Goal: Information Seeking & Learning: Learn about a topic

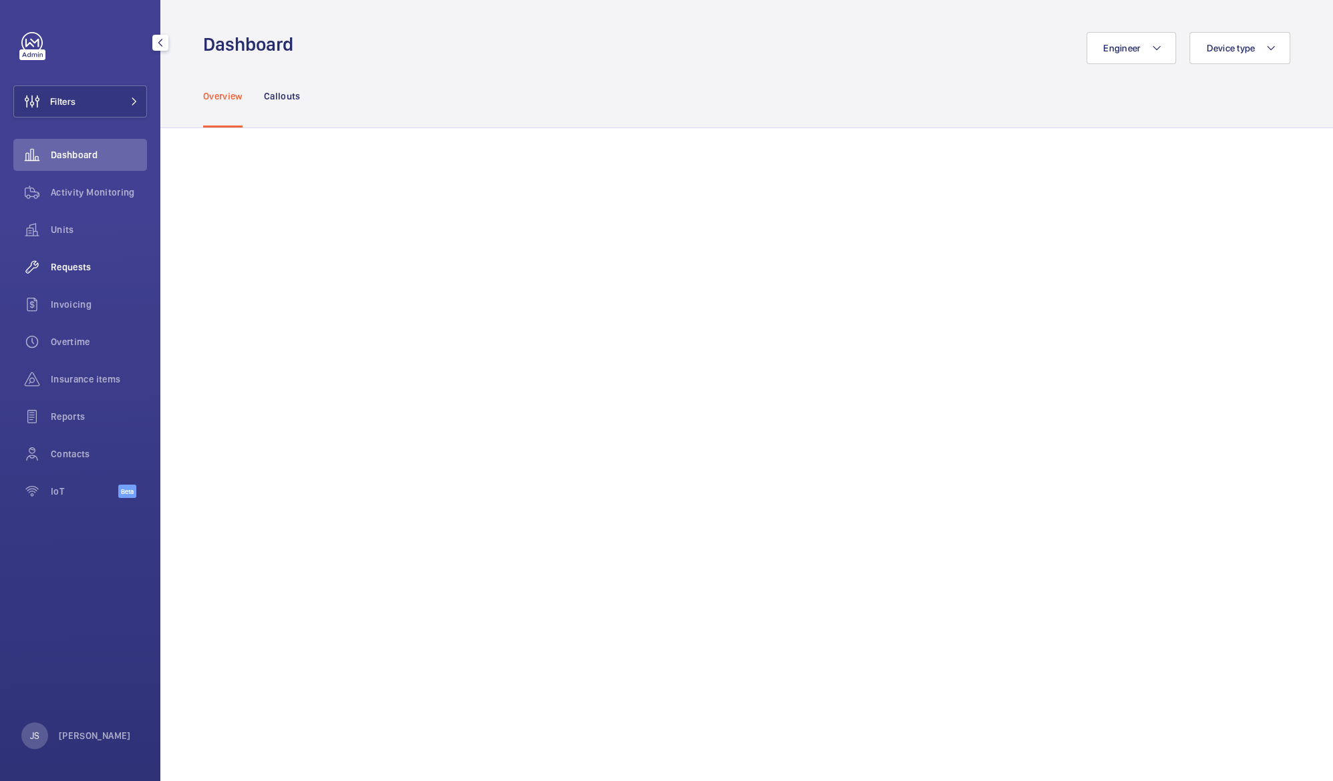
click at [80, 265] on span "Requests" at bounding box center [99, 266] width 96 height 13
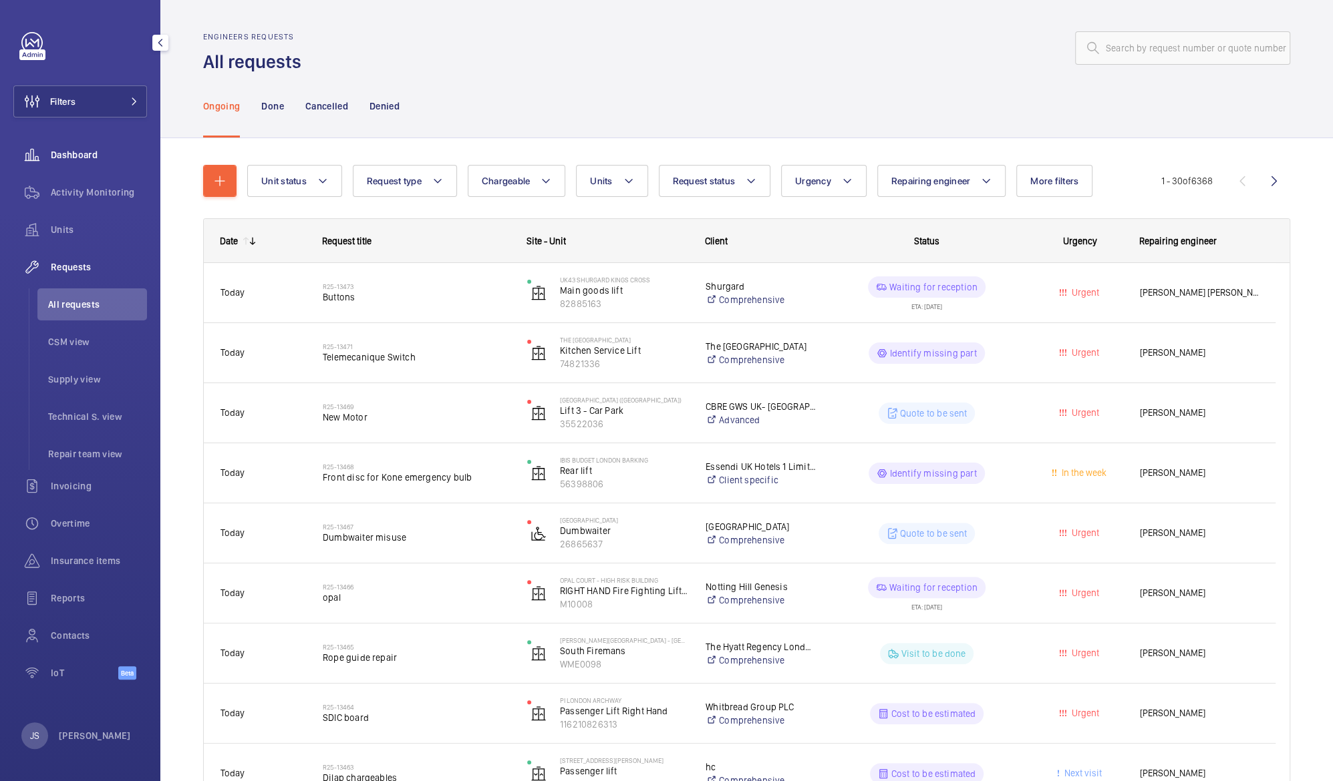
click at [59, 157] on span "Dashboard" at bounding box center [99, 154] width 96 height 13
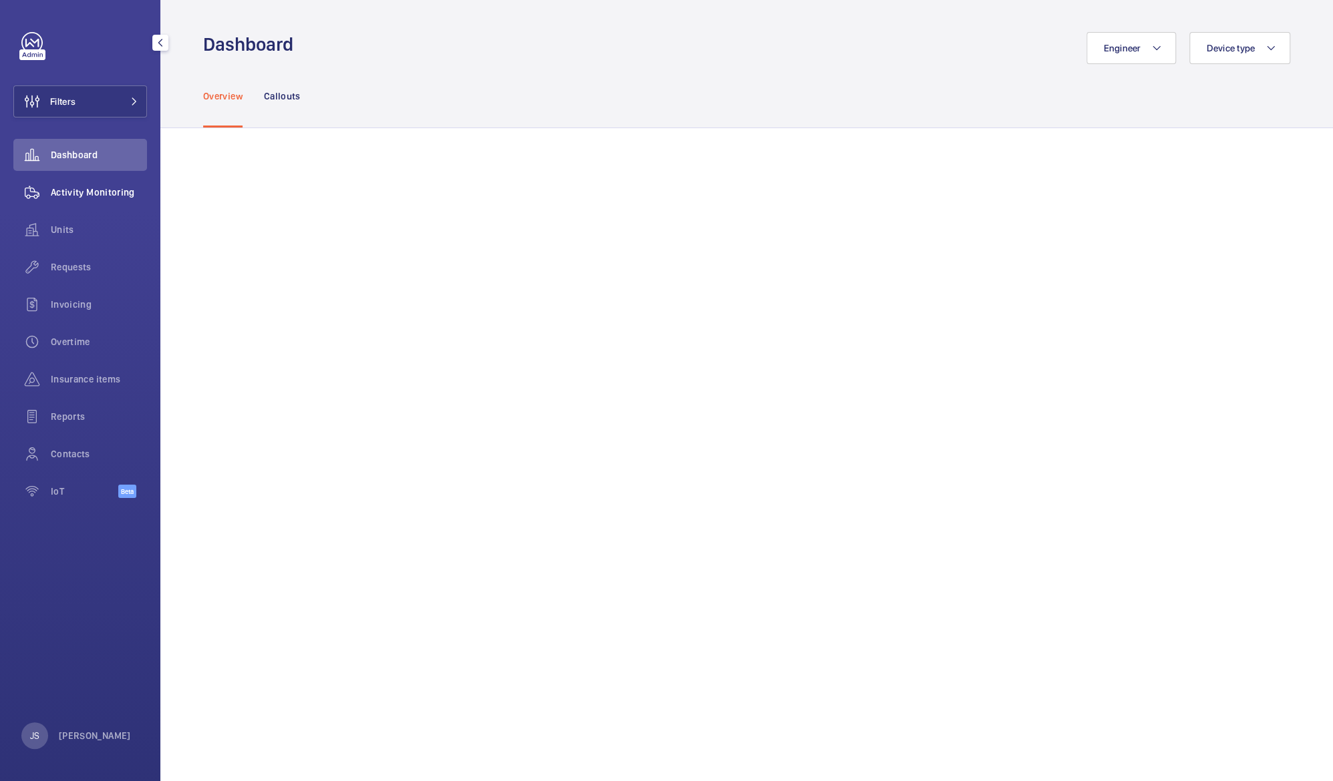
click at [64, 190] on span "Activity Monitoring" at bounding box center [99, 192] width 96 height 13
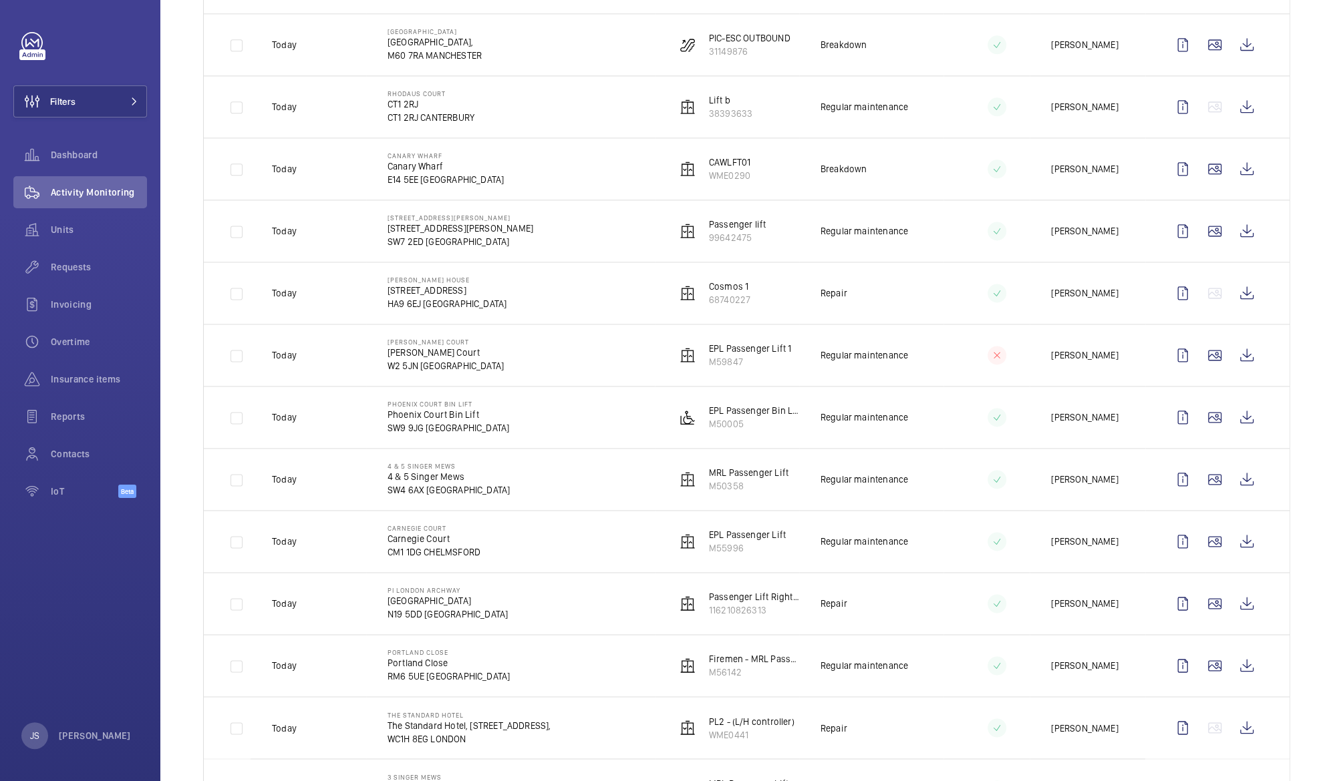
scroll to position [1381, 0]
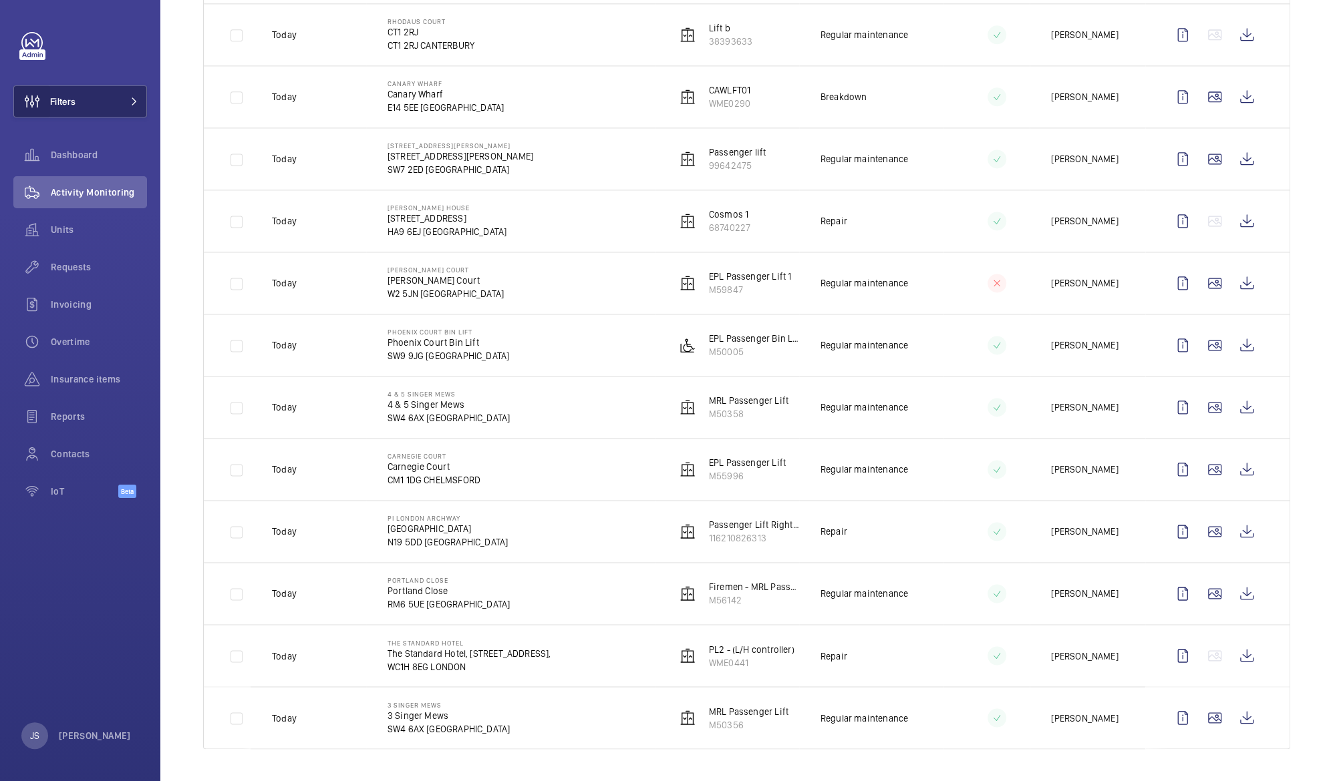
click at [46, 108] on wm-front-icon-button at bounding box center [32, 101] width 36 height 32
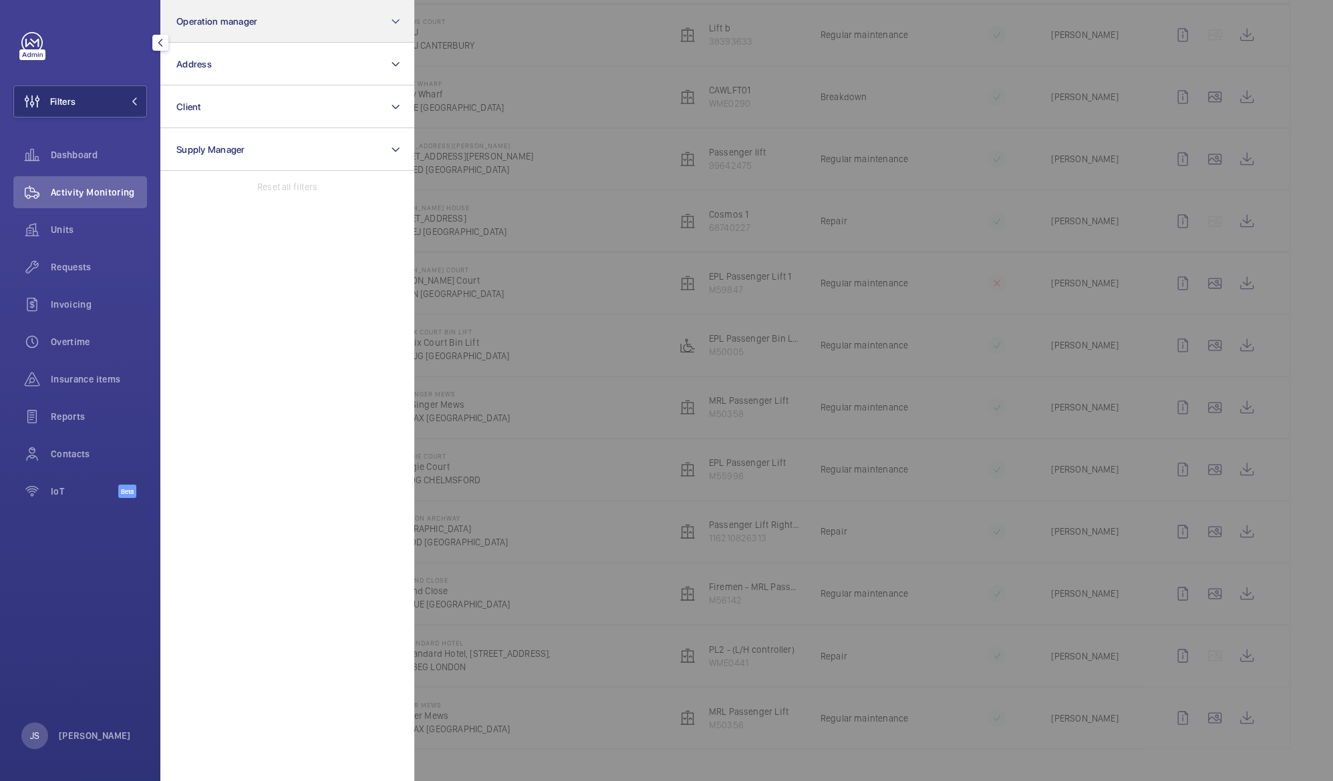
click at [211, 23] on span "Operation manager" at bounding box center [216, 21] width 81 height 11
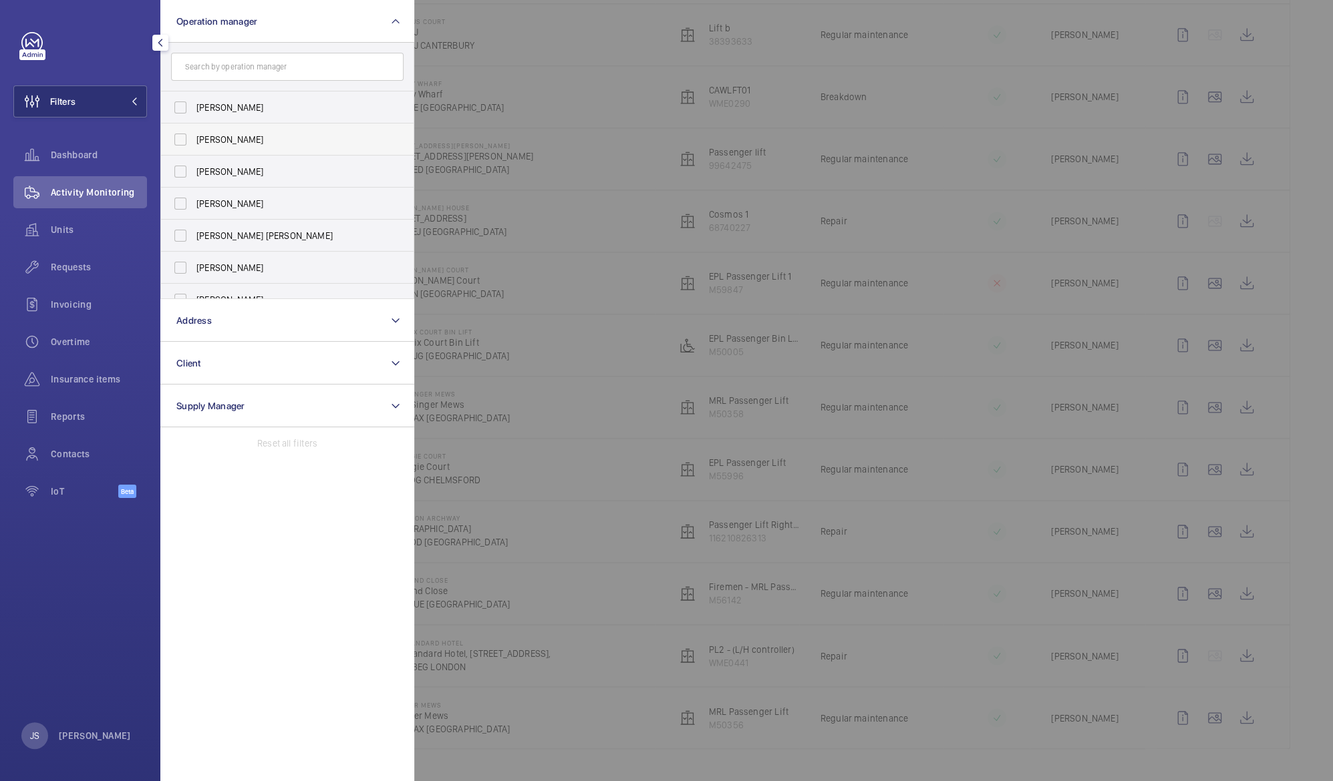
click at [213, 144] on span "[PERSON_NAME]" at bounding box center [288, 139] width 184 height 13
click at [194, 144] on input "[PERSON_NAME]" at bounding box center [180, 139] width 27 height 27
checkbox input "true"
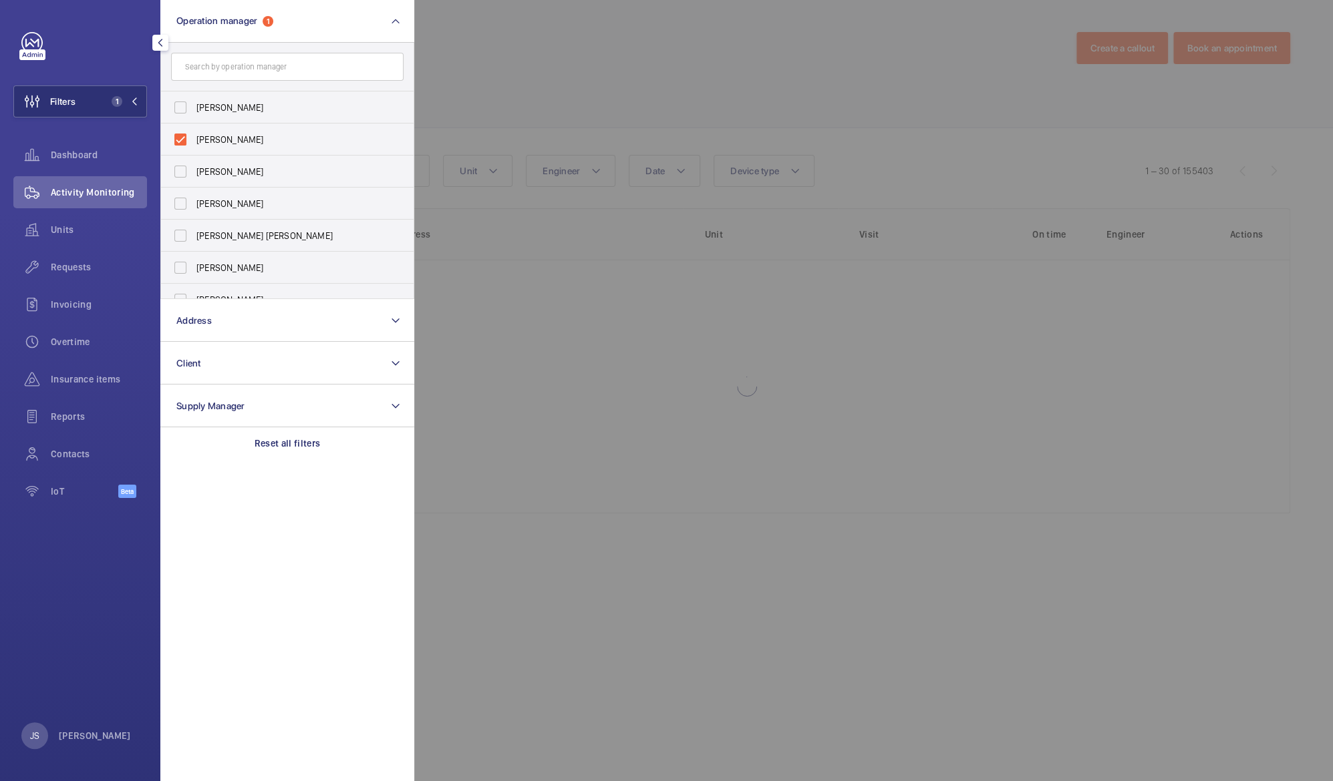
click at [509, 64] on div at bounding box center [1080, 390] width 1333 height 781
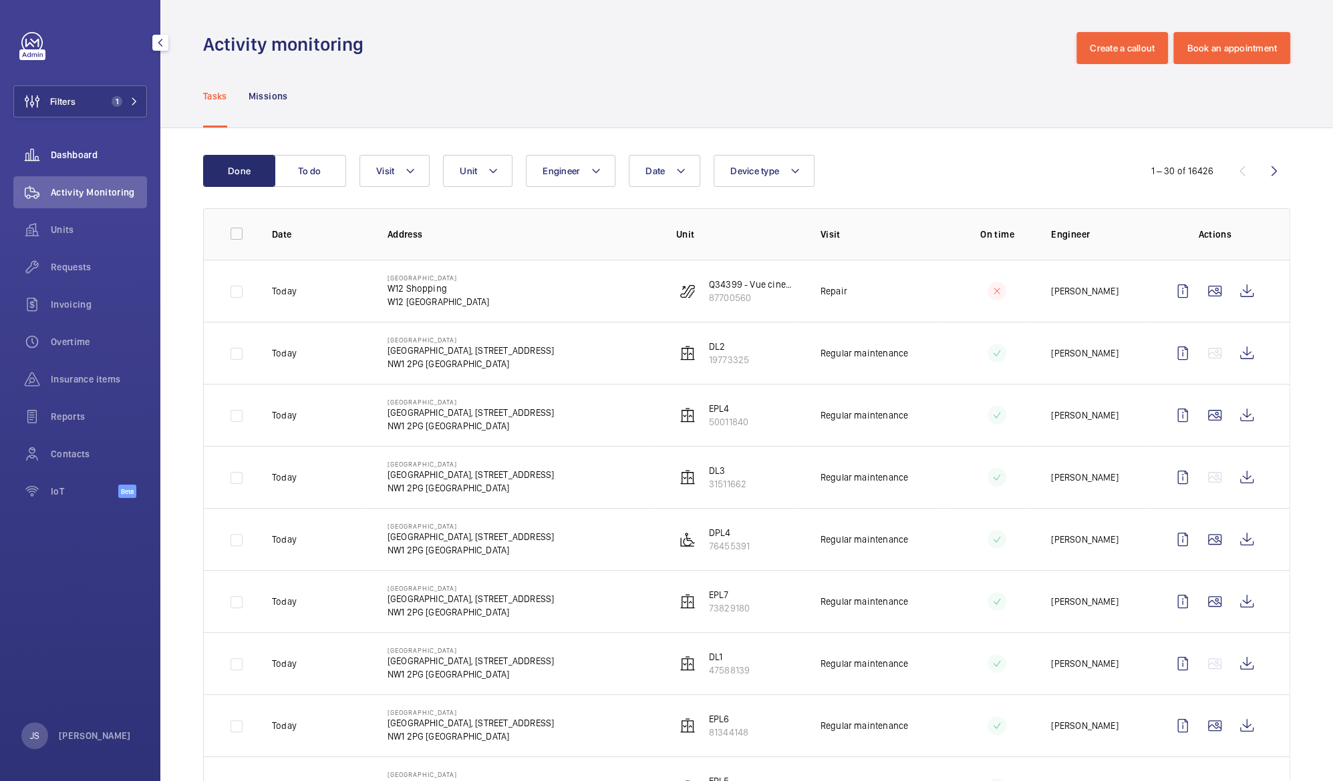
click at [64, 158] on span "Dashboard" at bounding box center [99, 154] width 96 height 13
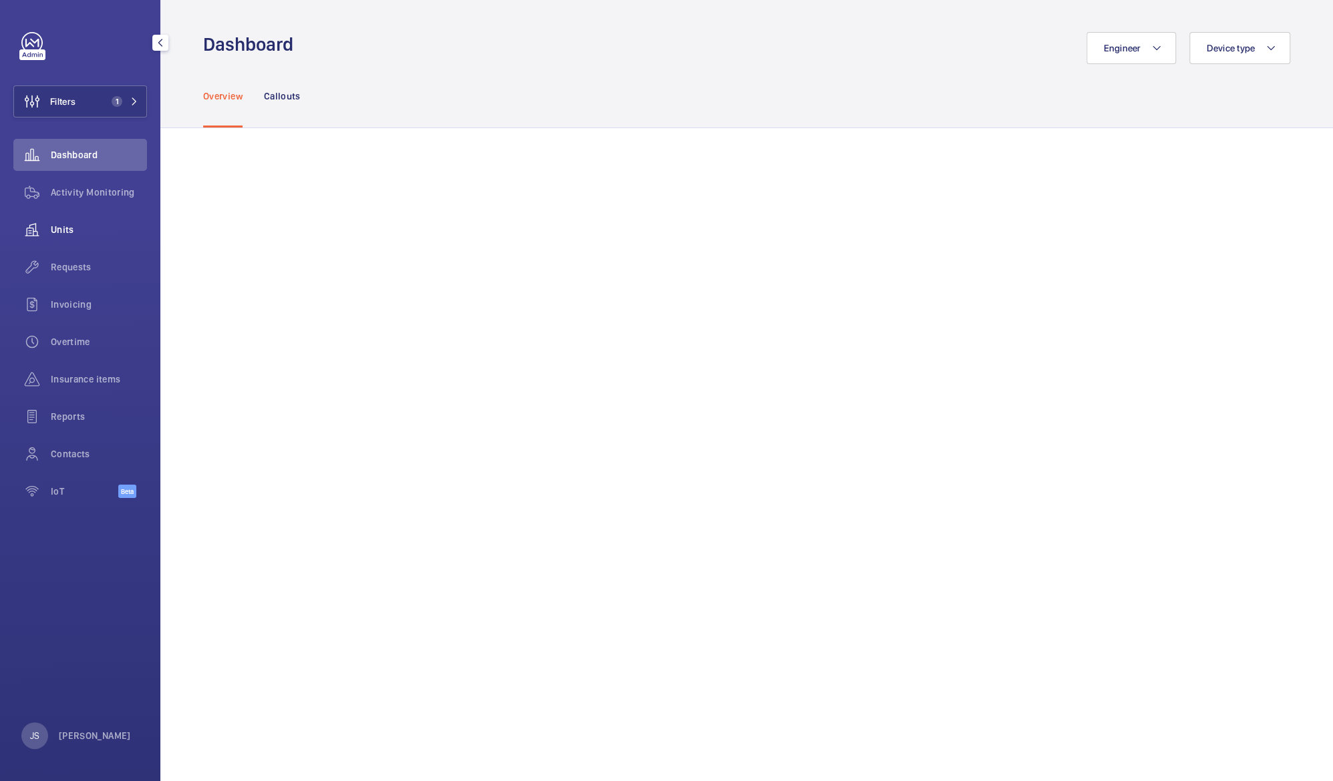
click at [50, 233] on wm-front-icon-button at bounding box center [31, 230] width 37 height 32
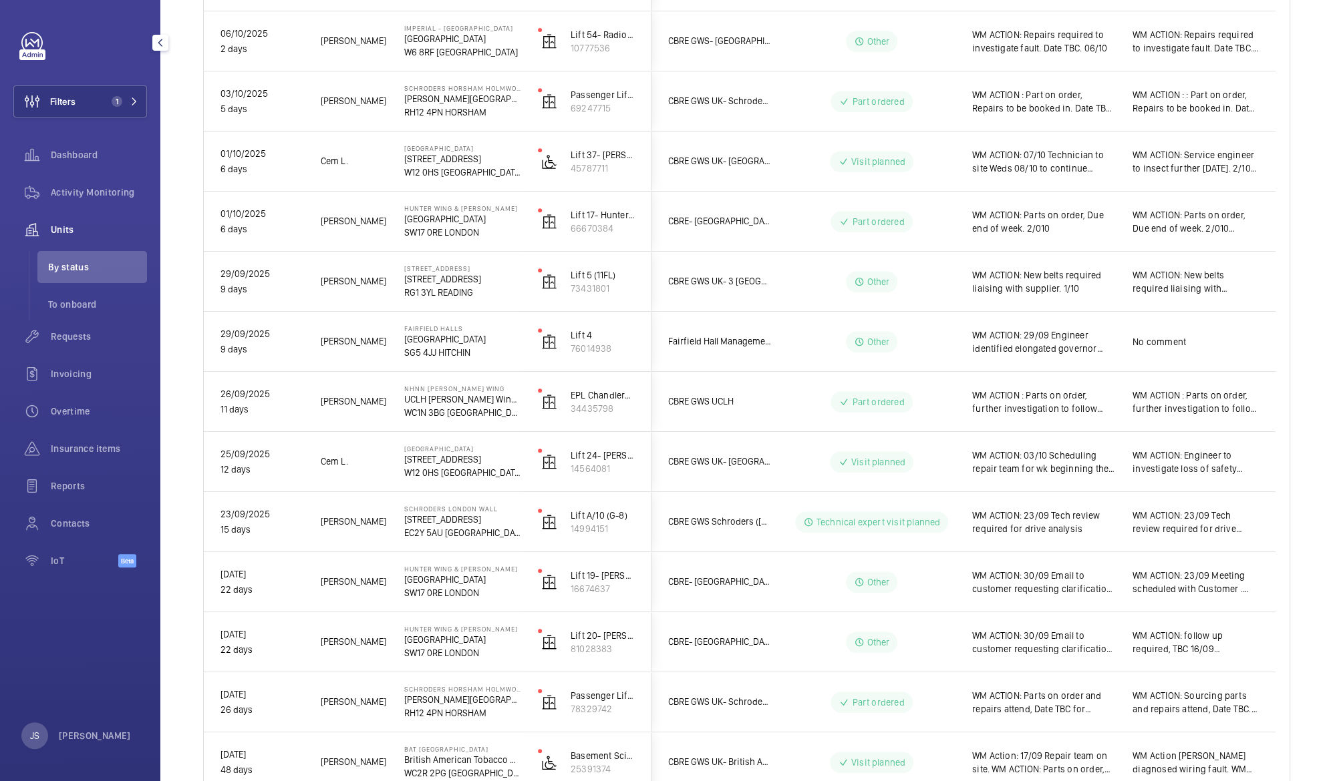
scroll to position [731, 0]
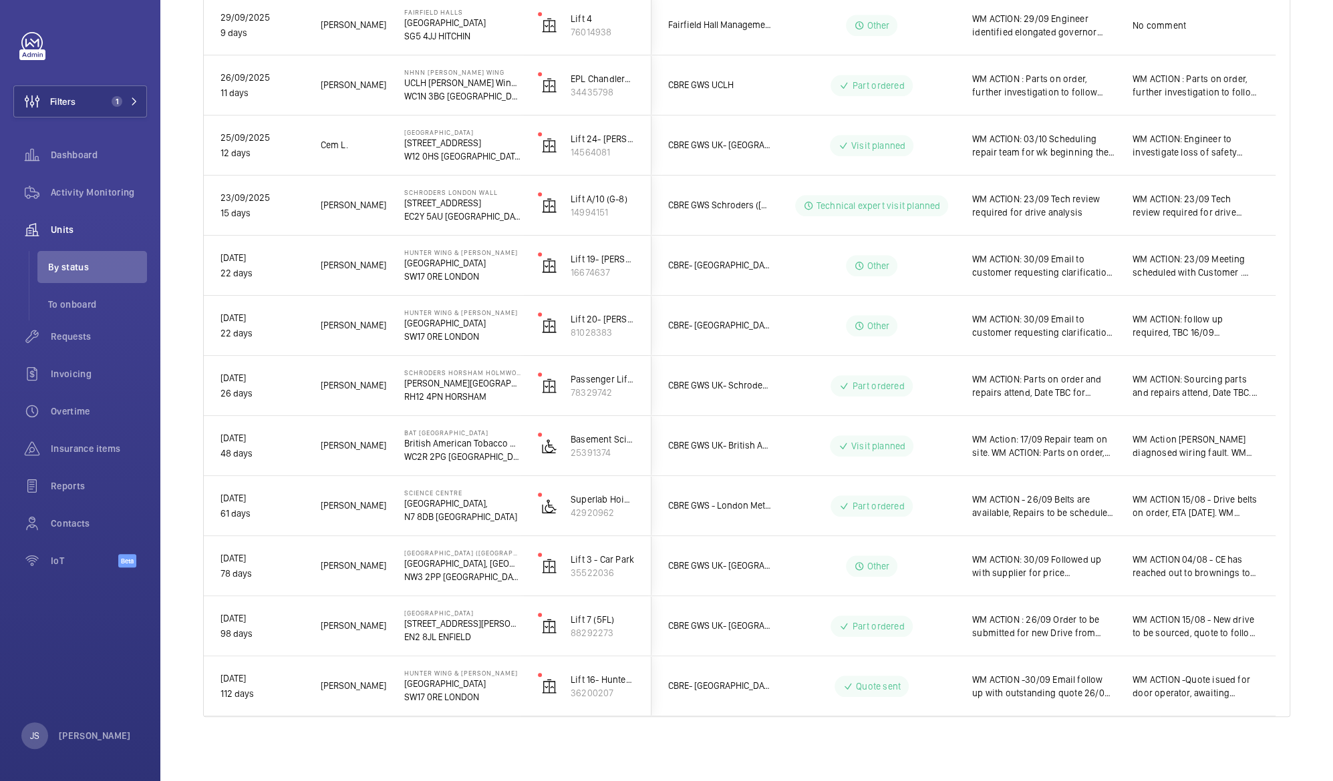
click at [441, 513] on p "N7 8DB [GEOGRAPHIC_DATA]" at bounding box center [462, 516] width 116 height 13
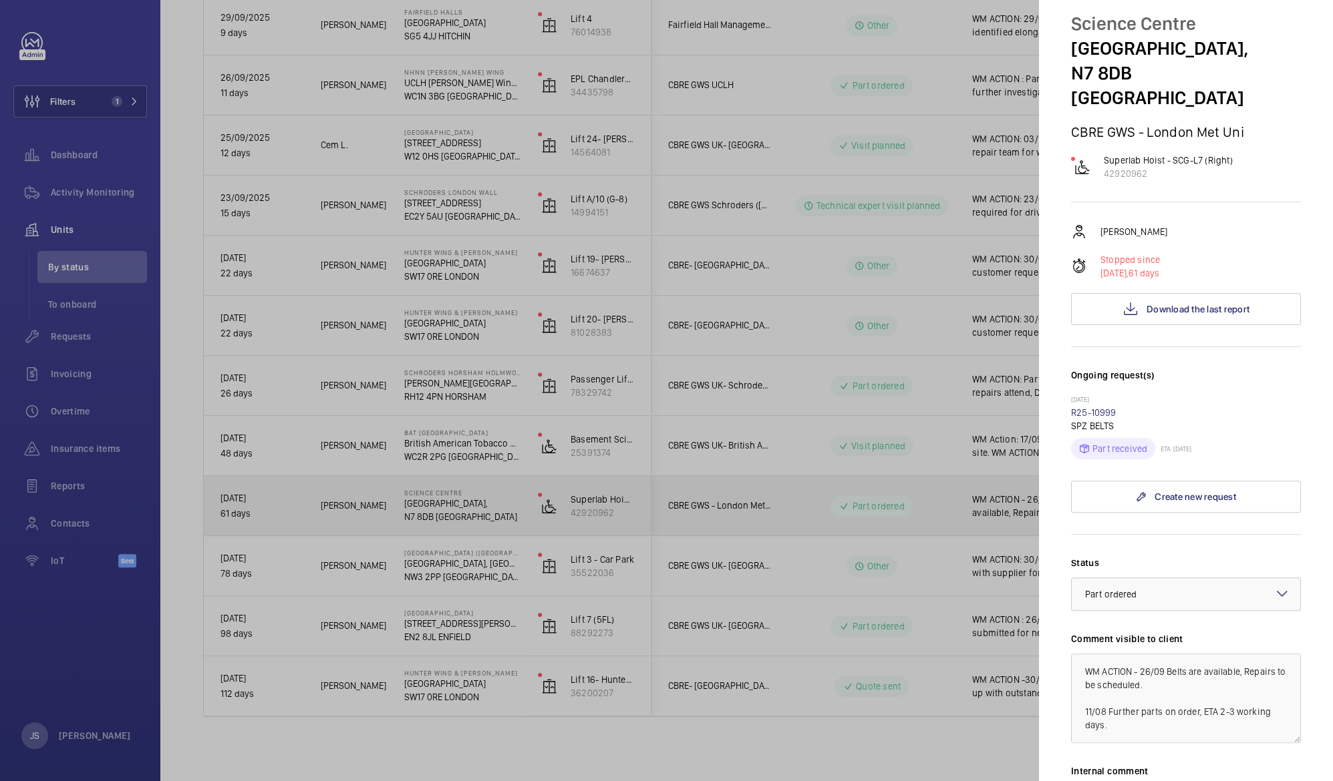
scroll to position [0, 0]
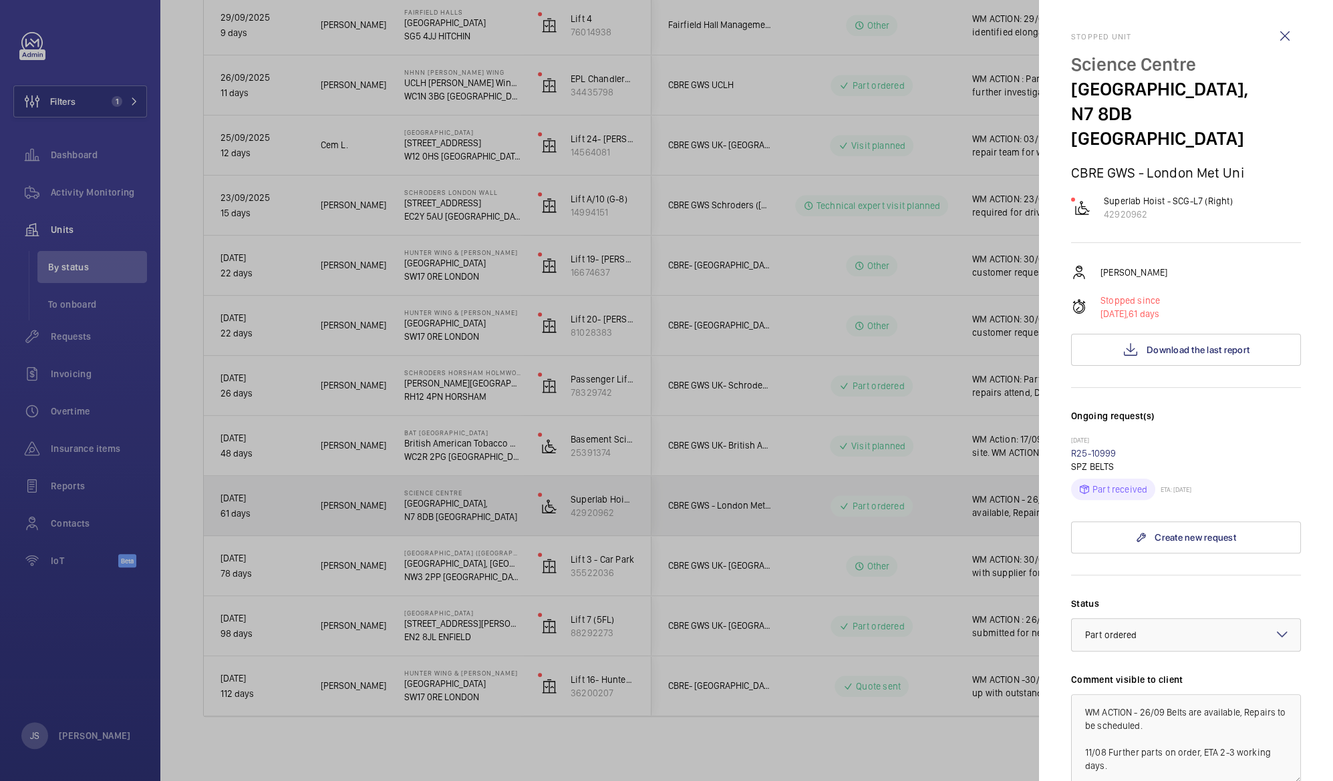
click at [589, 512] on div at bounding box center [666, 390] width 1333 height 781
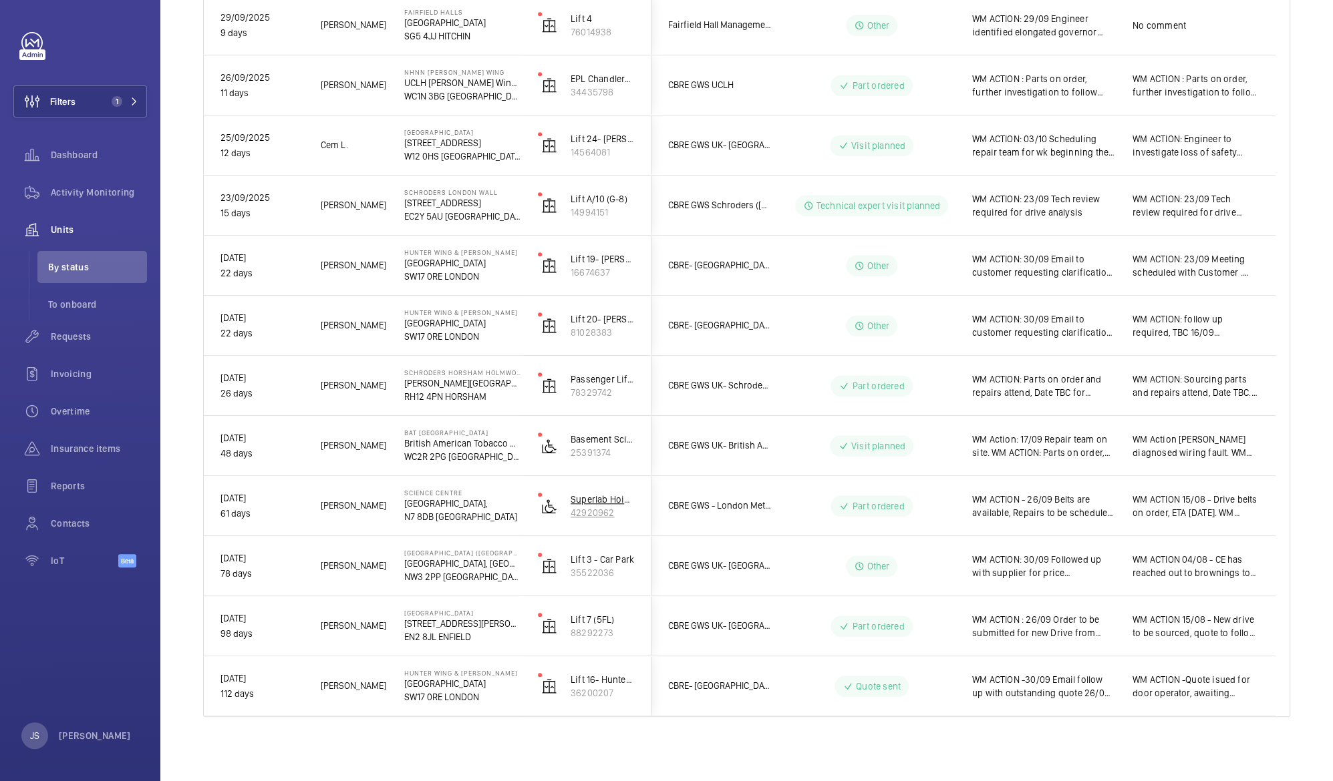
click at [592, 507] on p "42920962" at bounding box center [602, 512] width 64 height 13
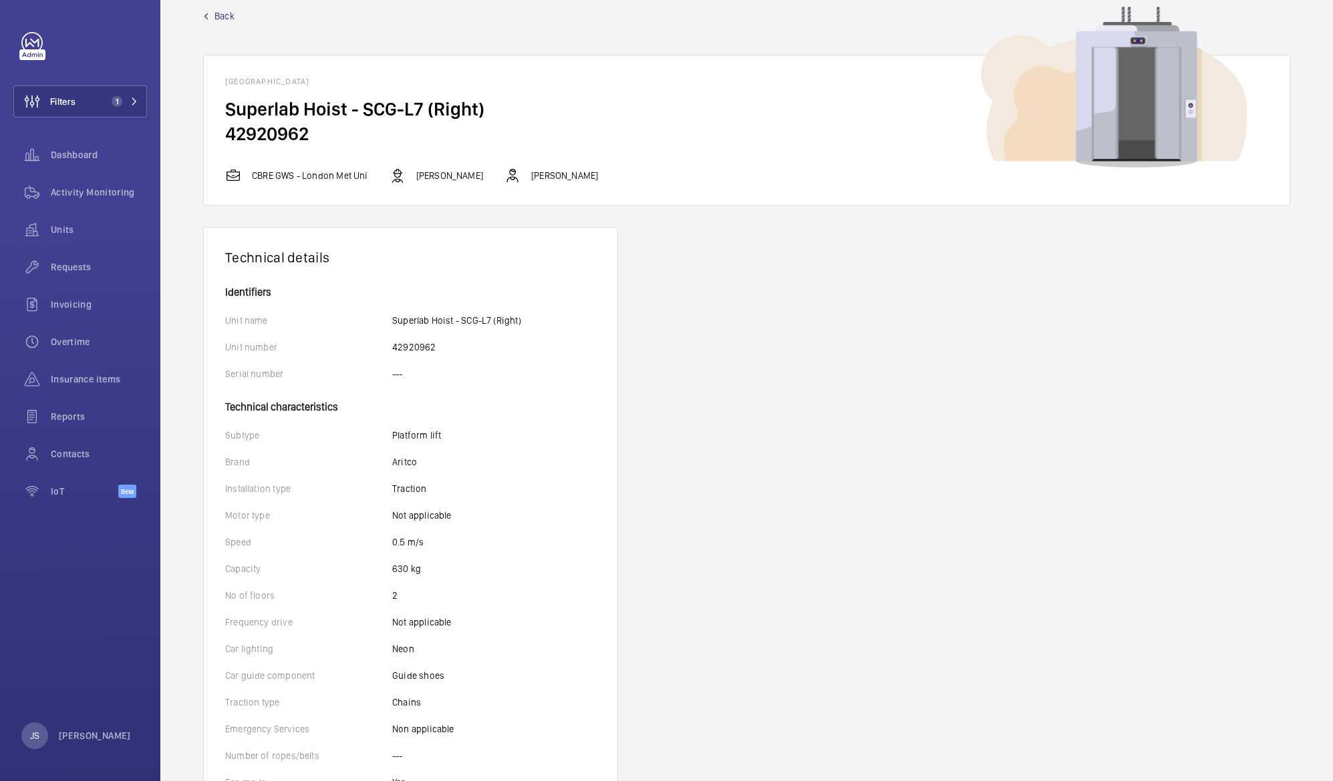
scroll to position [22, 0]
click at [76, 228] on span "Units" at bounding box center [99, 229] width 96 height 13
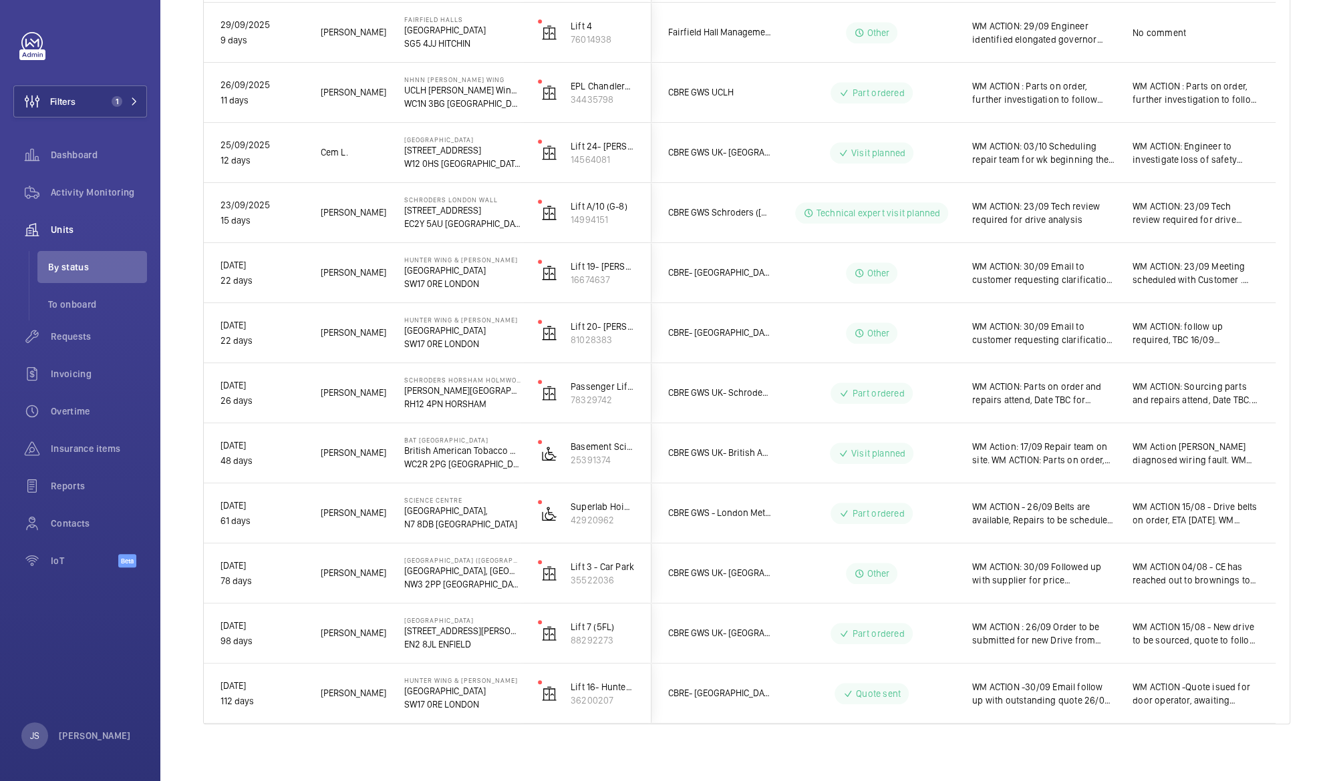
scroll to position [725, 0]
click at [409, 512] on p "[GEOGRAPHIC_DATA]," at bounding box center [462, 510] width 116 height 13
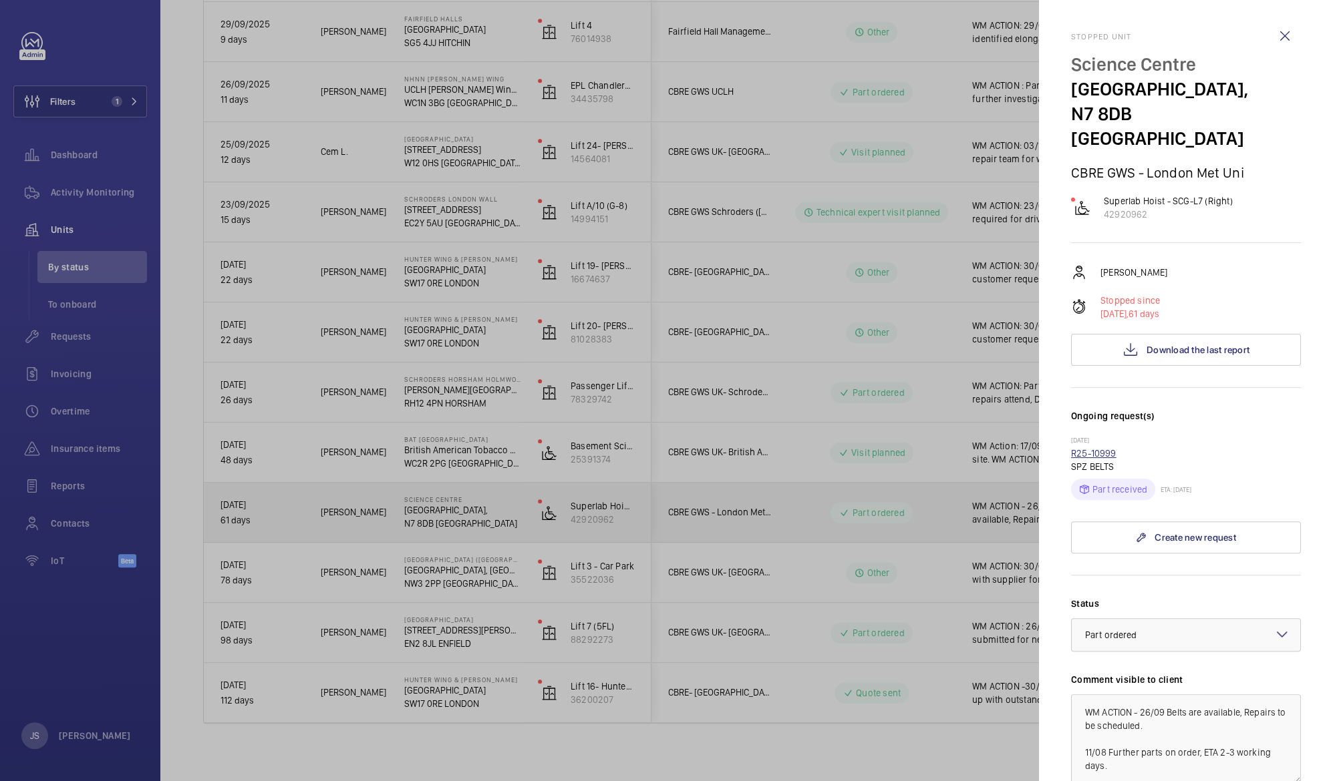
click at [1094, 448] on link "R25-10999" at bounding box center [1093, 453] width 45 height 11
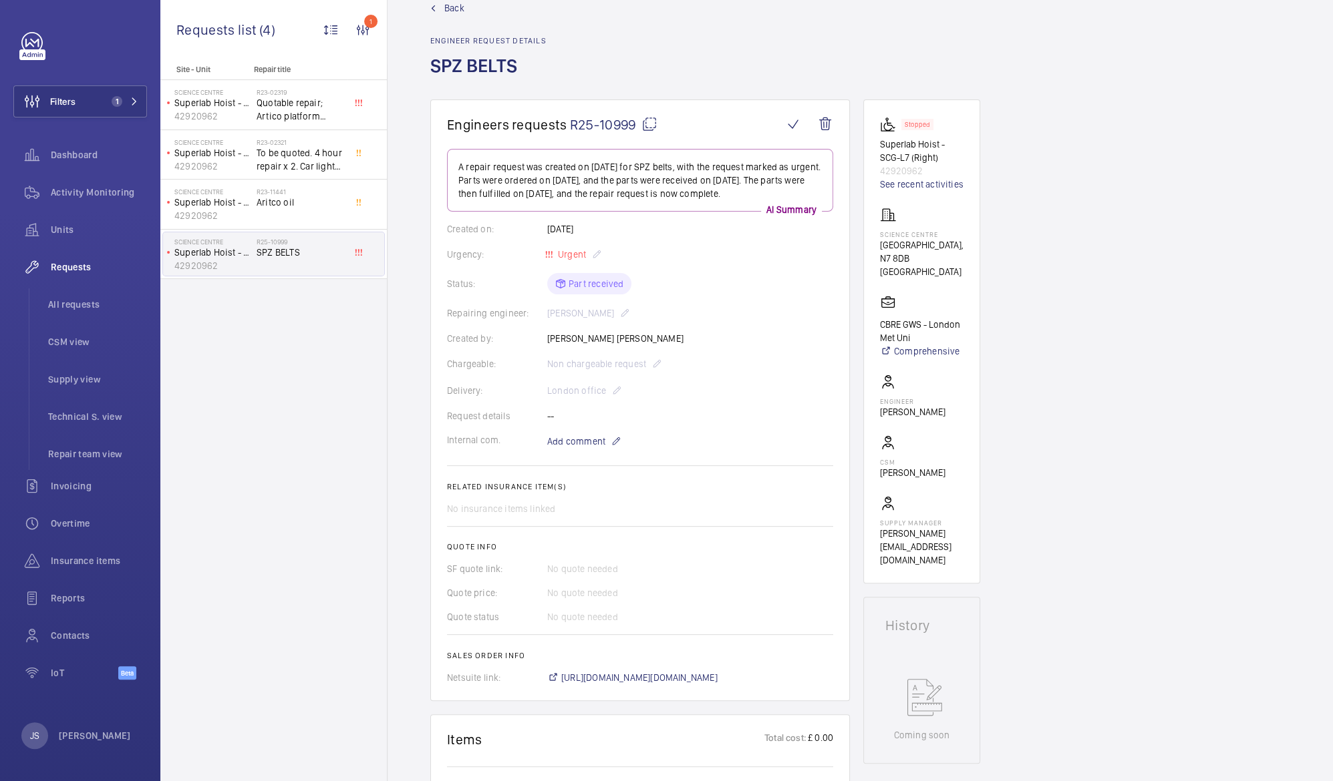
scroll to position [31, 0]
click at [205, 252] on p "Superlab Hoist - SCG-L7 (Right)" at bounding box center [212, 252] width 77 height 13
click at [442, 6] on link "Back" at bounding box center [488, 7] width 116 height 13
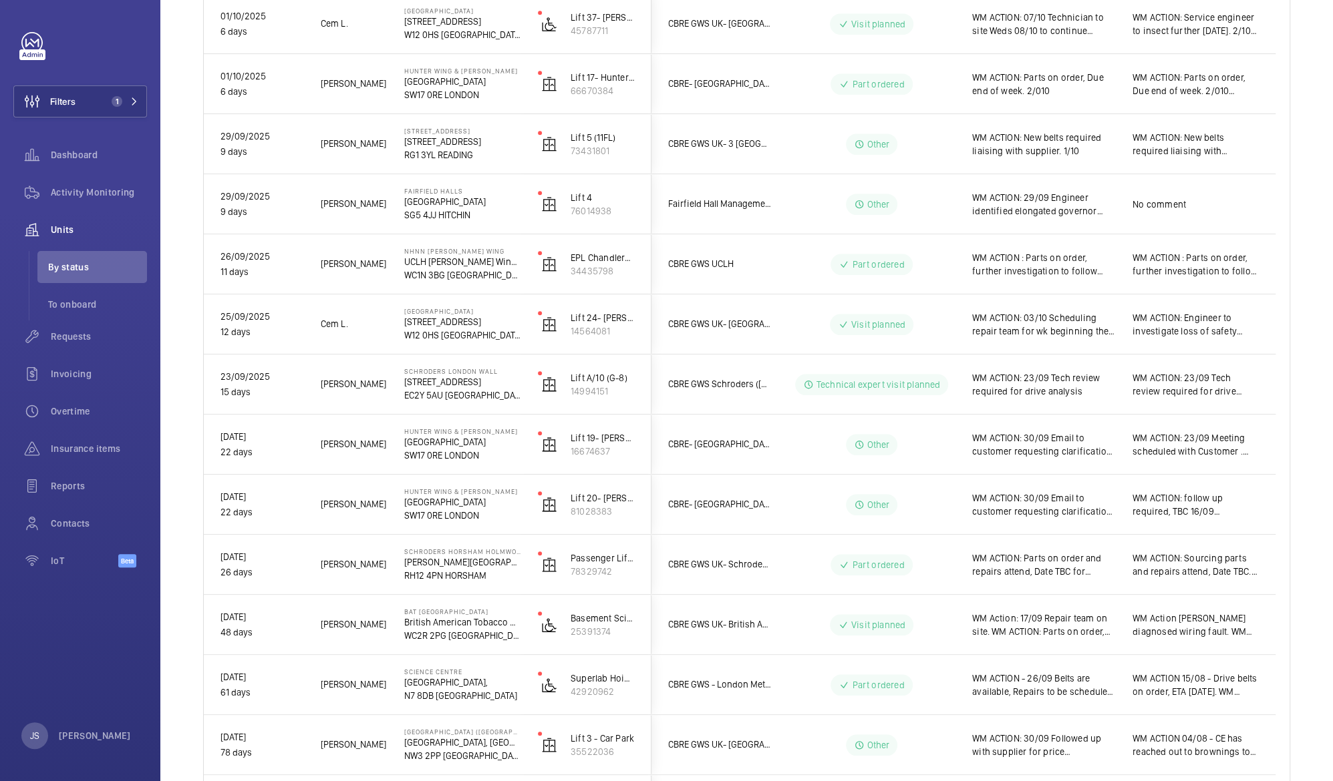
scroll to position [731, 0]
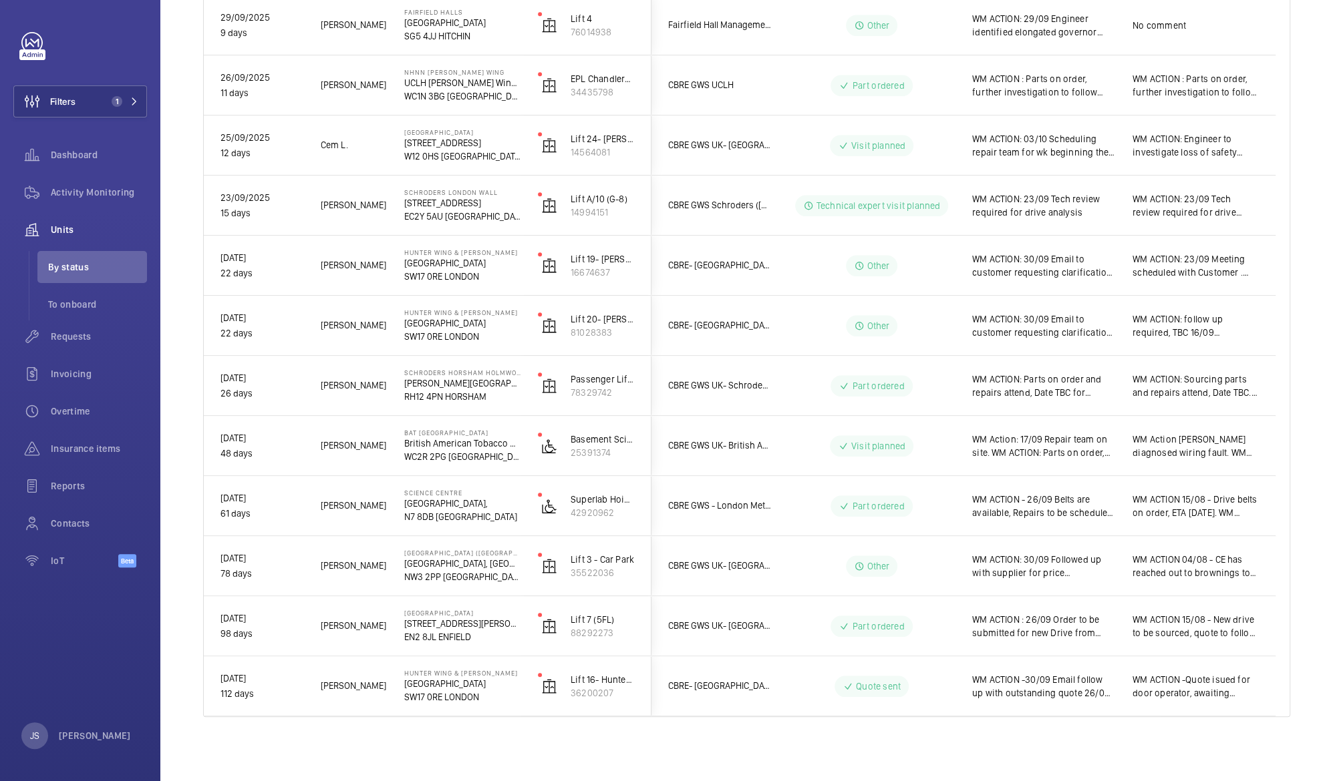
click at [1170, 499] on span "WM ACTION 15/08 - Drive belts on order, ETA [DATE]. WM ACTION: Repairs on site …" at bounding box center [1195, 506] width 126 height 27
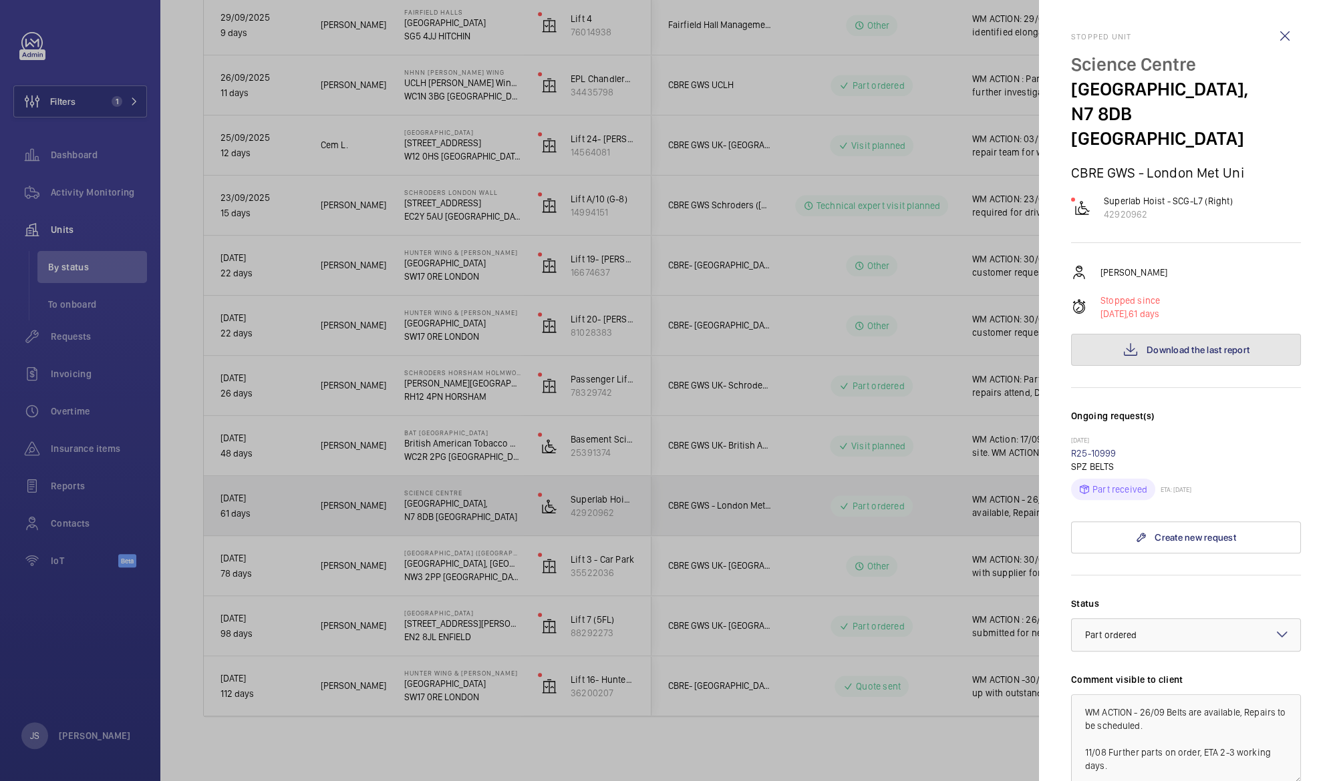
click at [1151, 345] on span "Download the last report" at bounding box center [1197, 350] width 103 height 11
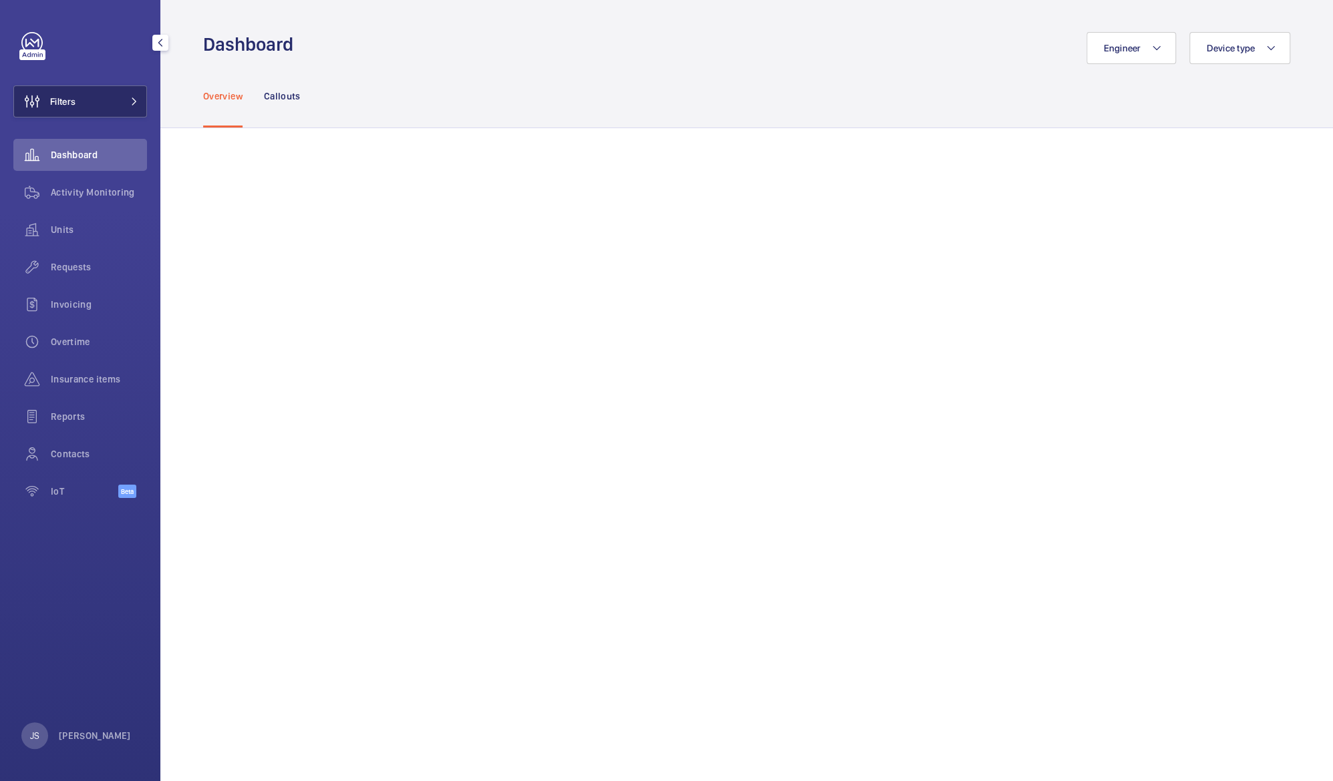
click at [77, 107] on button "Filters" at bounding box center [80, 101] width 134 height 32
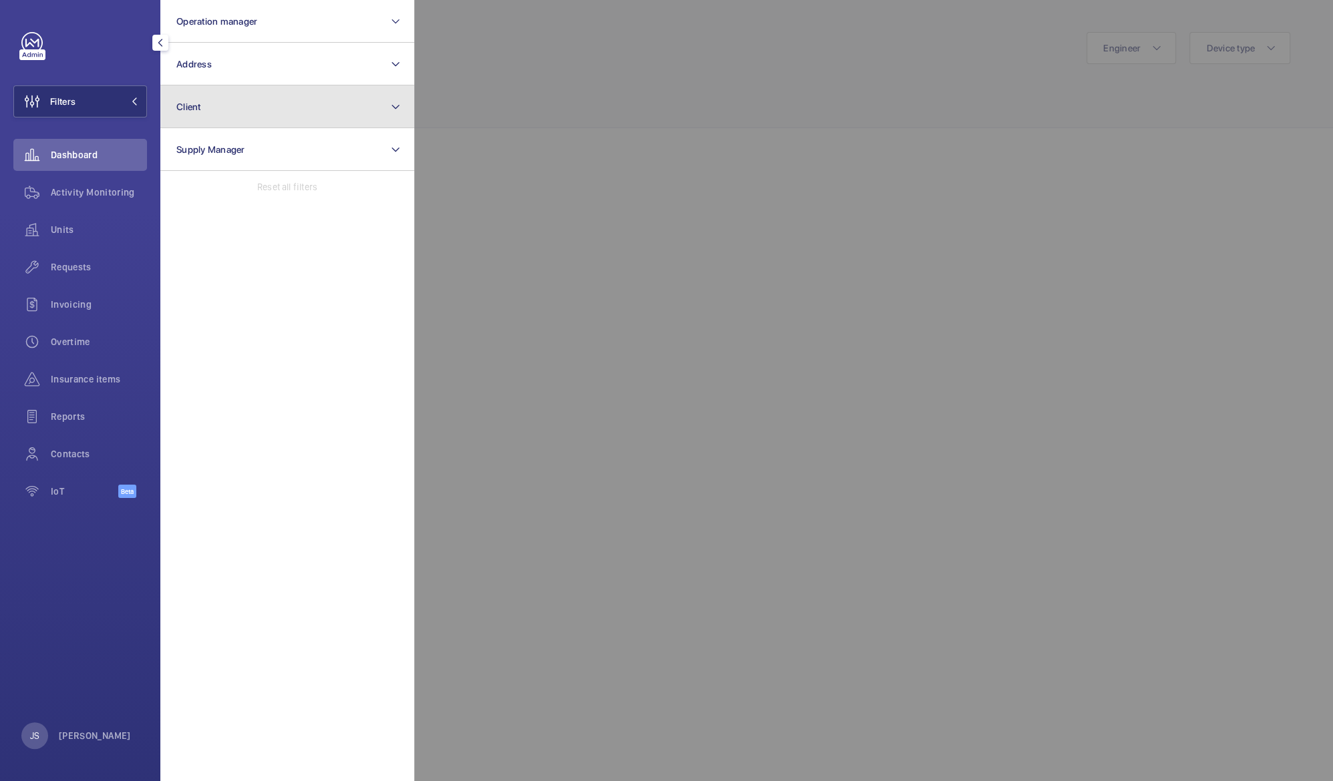
click at [190, 112] on span "Client" at bounding box center [188, 107] width 25 height 11
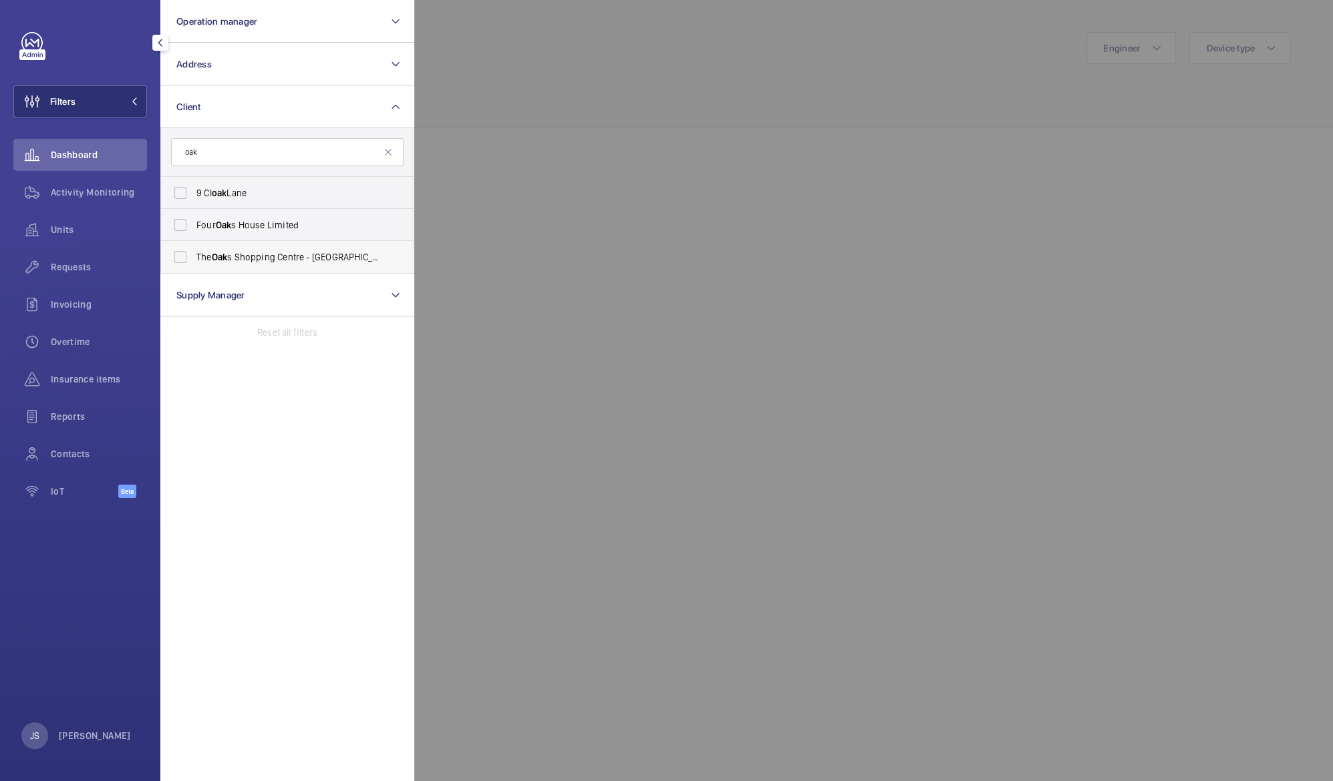
type input "oak"
click at [224, 256] on span "Oak" at bounding box center [220, 257] width 16 height 11
click at [194, 256] on input "The Oak s Shopping Centre - CBRE" at bounding box center [180, 257] width 27 height 27
checkbox input "true"
click at [463, 79] on div at bounding box center [1080, 390] width 1333 height 781
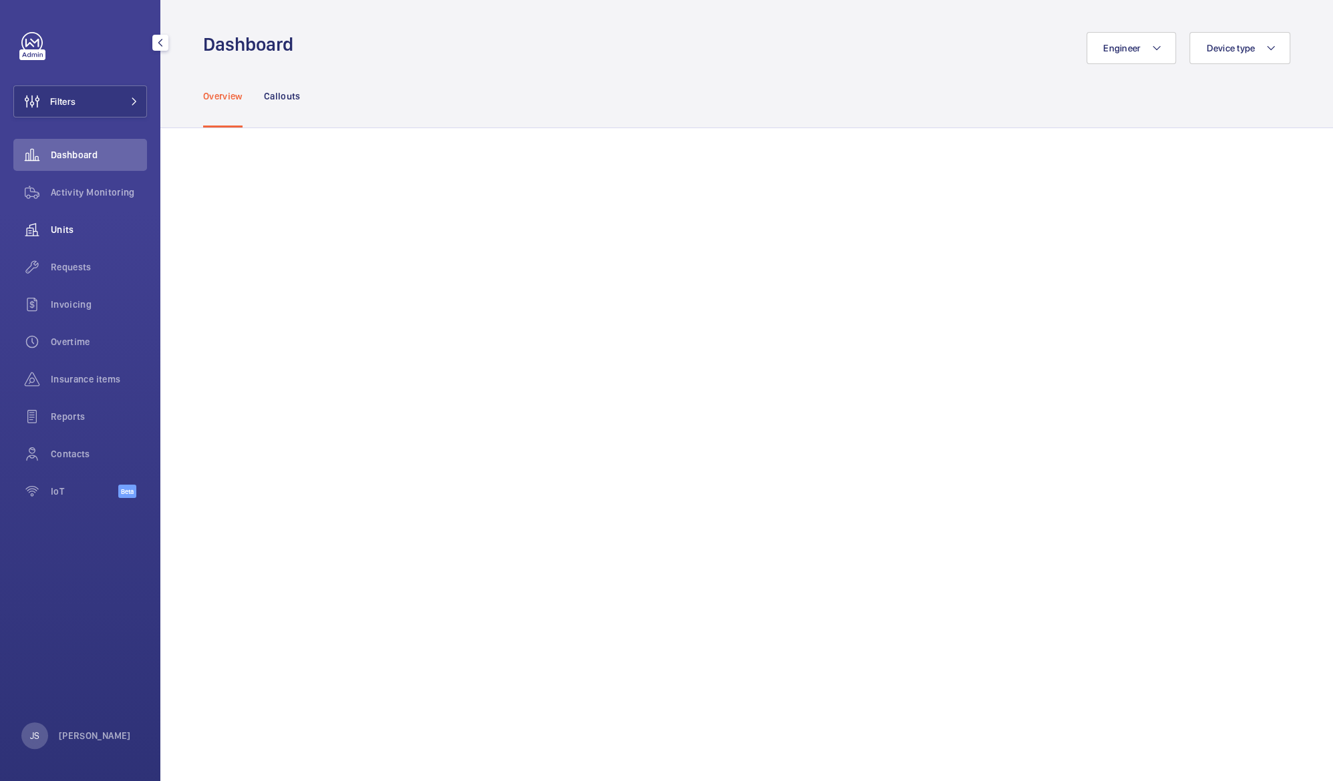
click at [59, 226] on span "Units" at bounding box center [99, 229] width 96 height 13
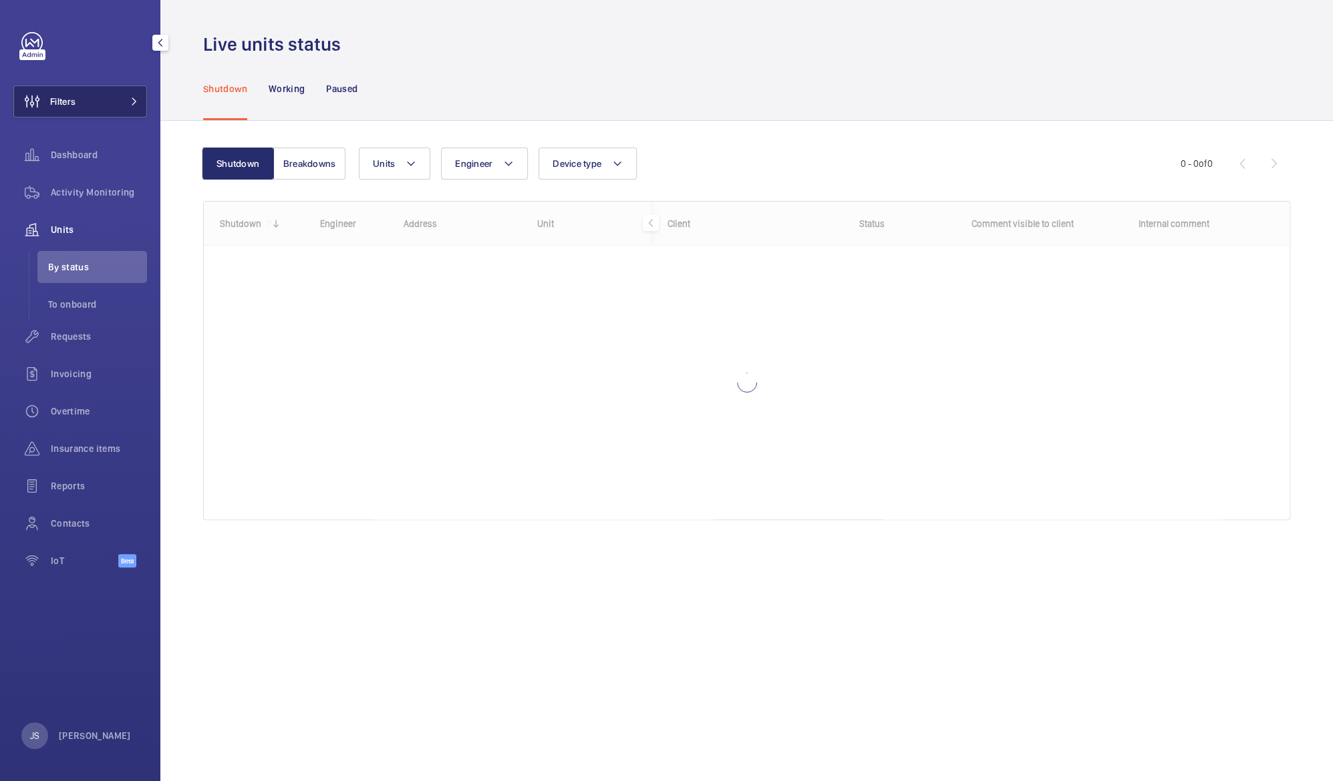
click at [67, 111] on span "Filters" at bounding box center [44, 101] width 61 height 32
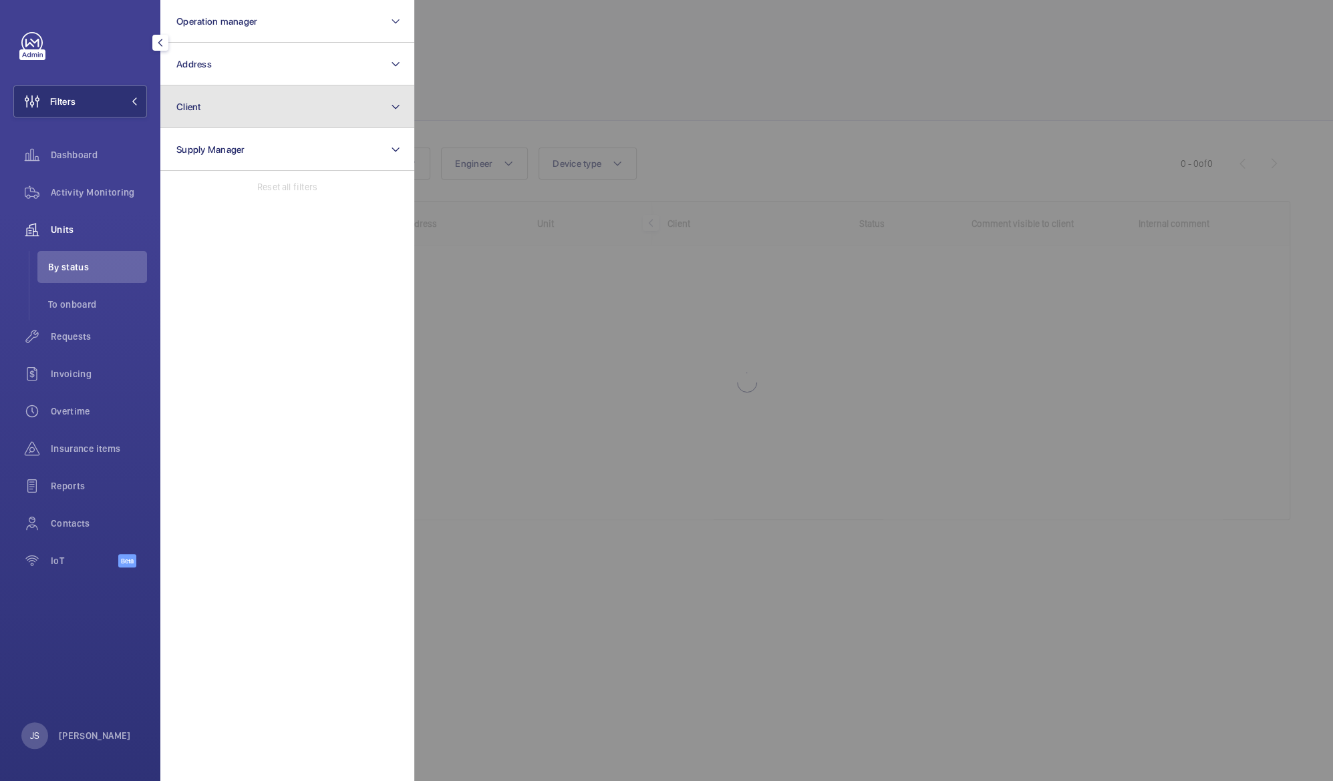
click at [186, 115] on button "Client" at bounding box center [287, 106] width 254 height 43
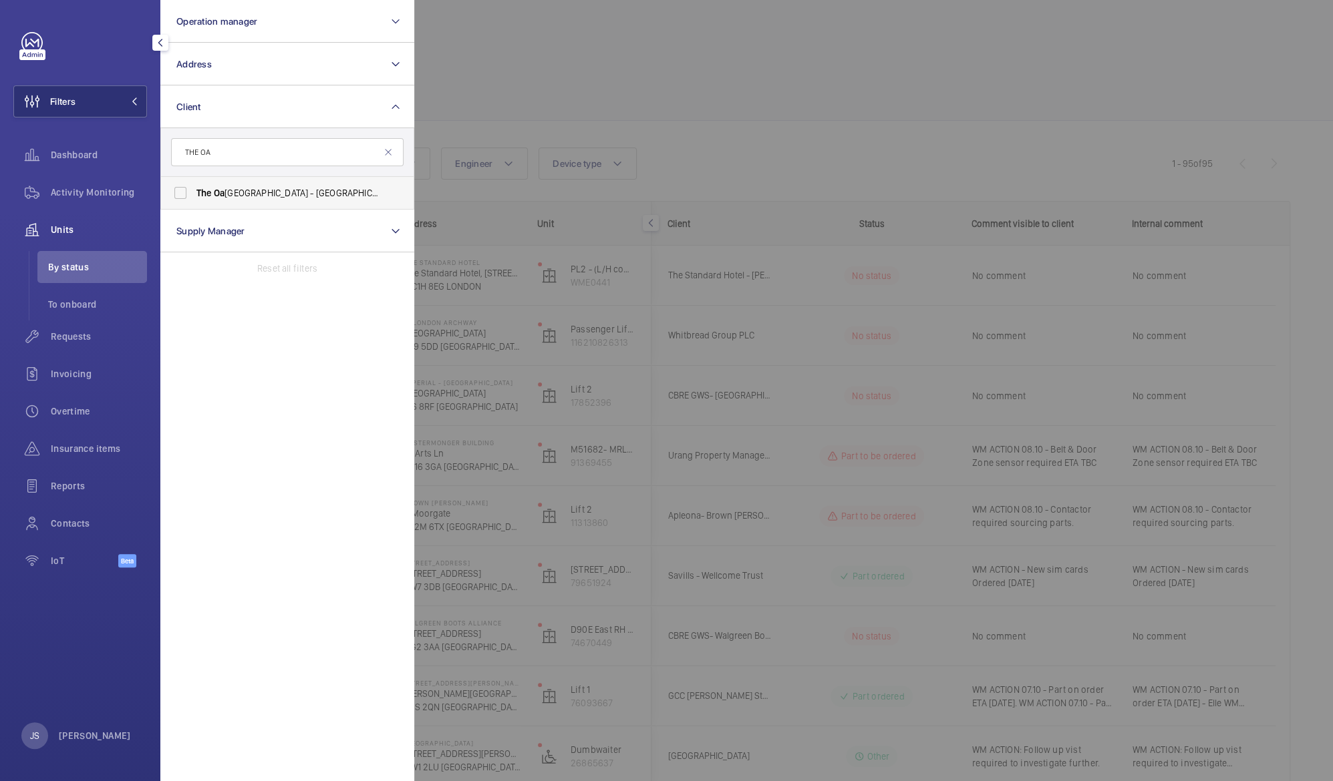
type input "THE OA"
click at [208, 200] on label "The Oa ks Shopping Centre - CBRE" at bounding box center [277, 193] width 232 height 32
click at [194, 200] on input "The Oa ks Shopping Centre - CBRE" at bounding box center [180, 193] width 27 height 27
checkbox input "true"
click at [522, 53] on div at bounding box center [1080, 390] width 1333 height 781
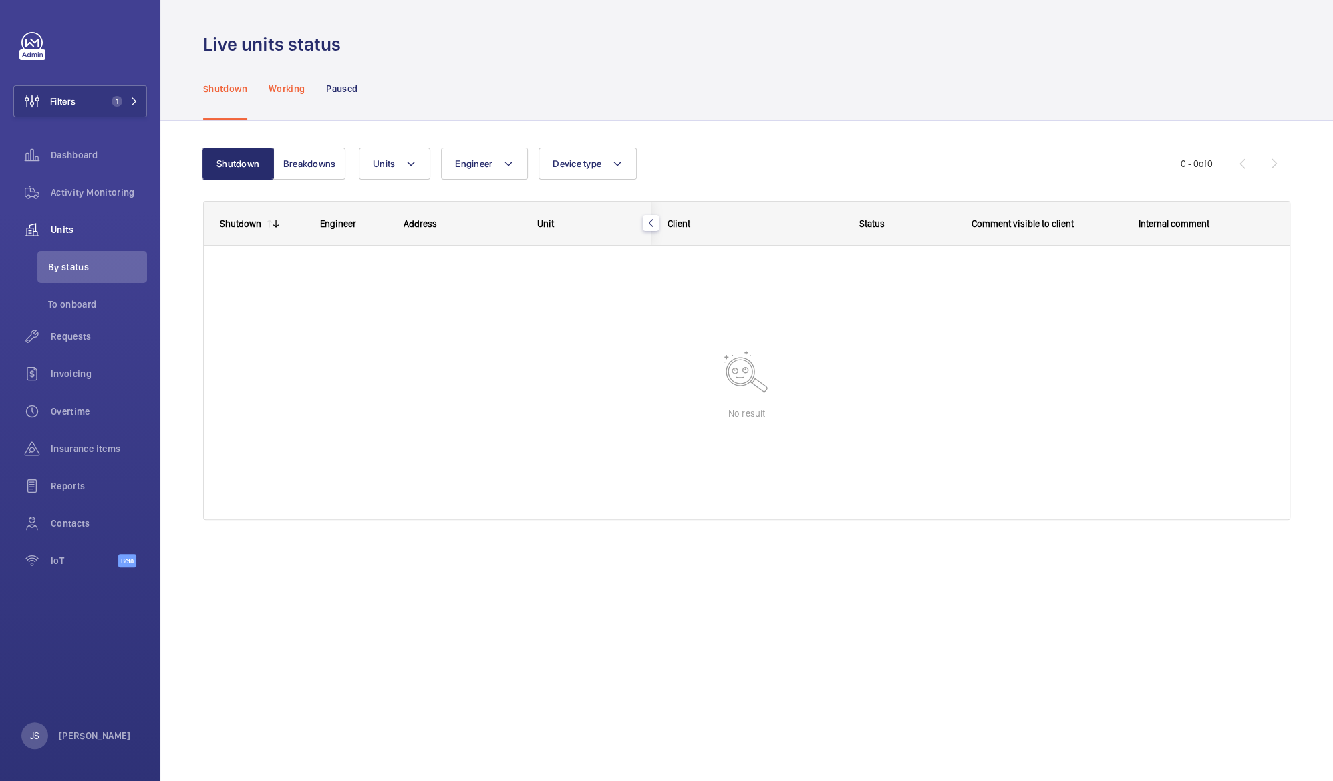
click at [294, 85] on p "Working" at bounding box center [287, 88] width 36 height 13
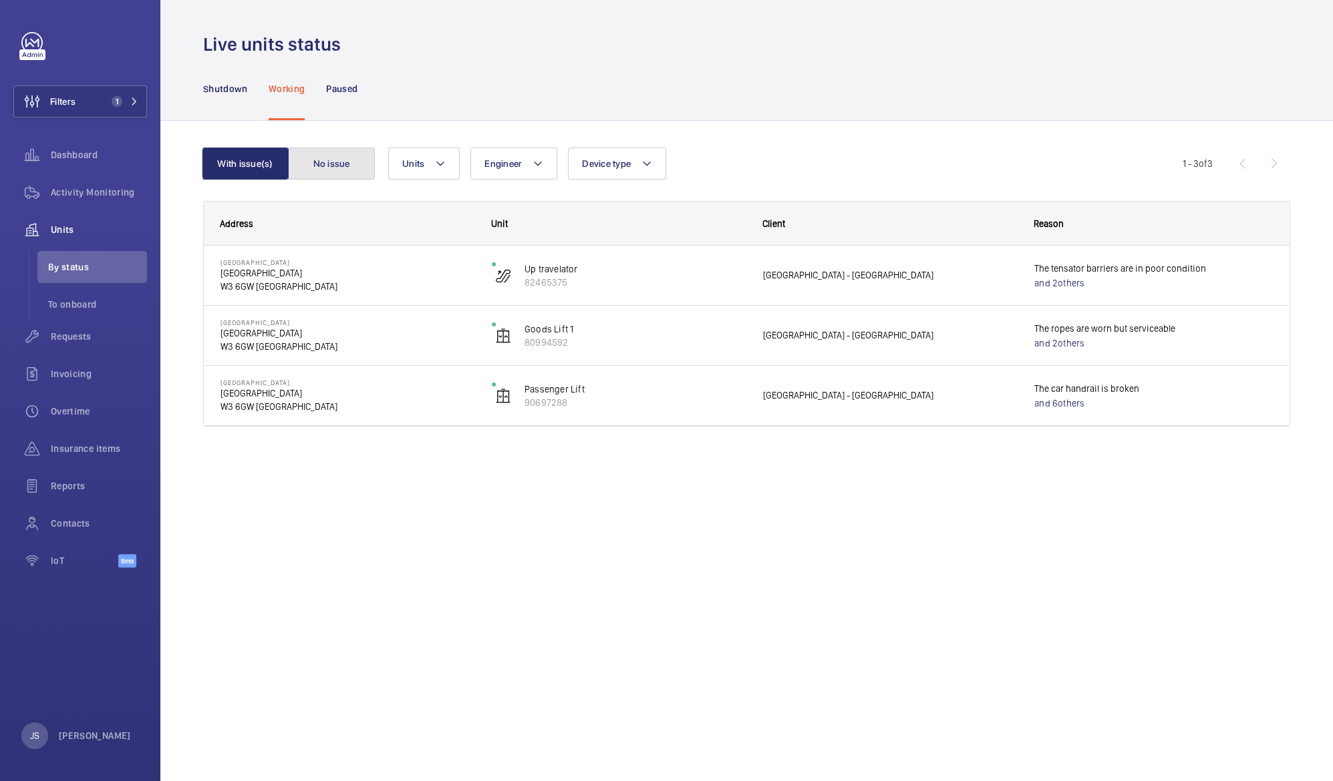
click at [326, 171] on button "No issue" at bounding box center [331, 164] width 87 height 32
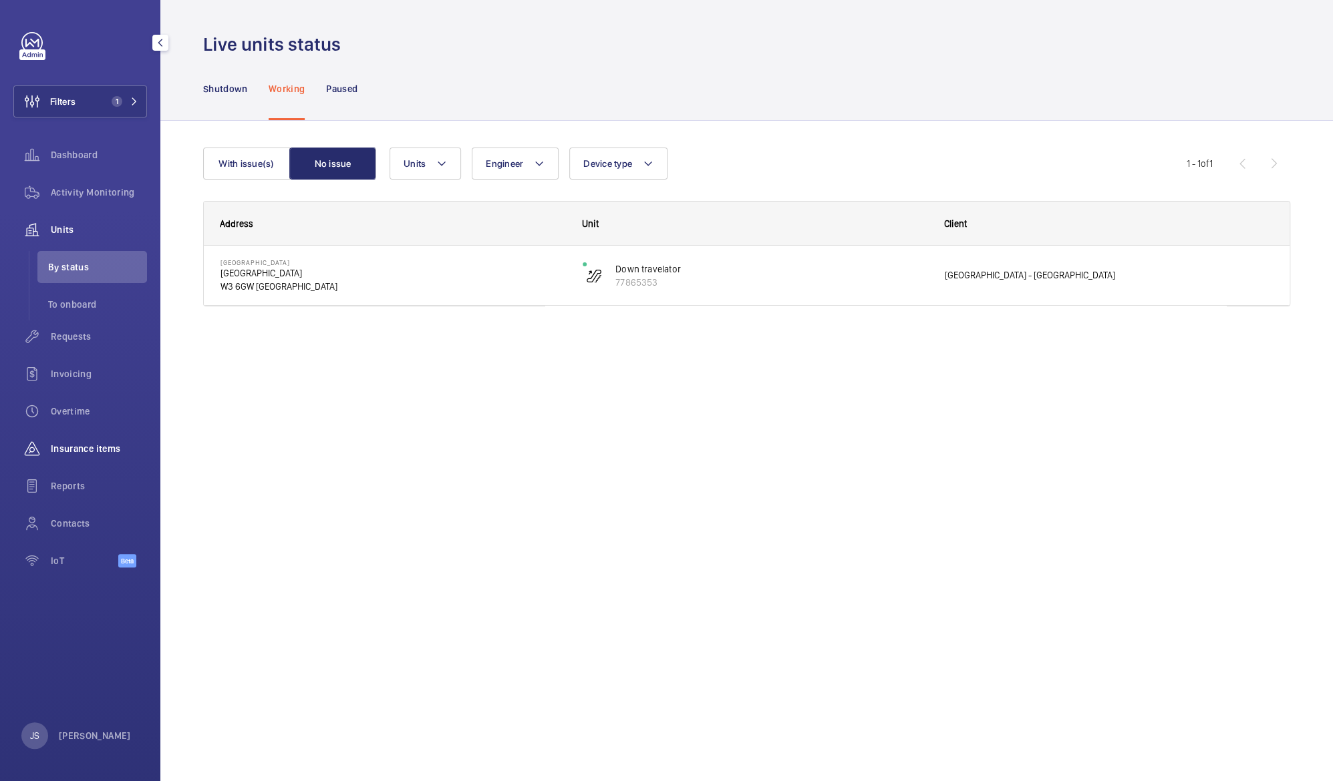
click at [91, 450] on span "Insurance items" at bounding box center [99, 448] width 96 height 13
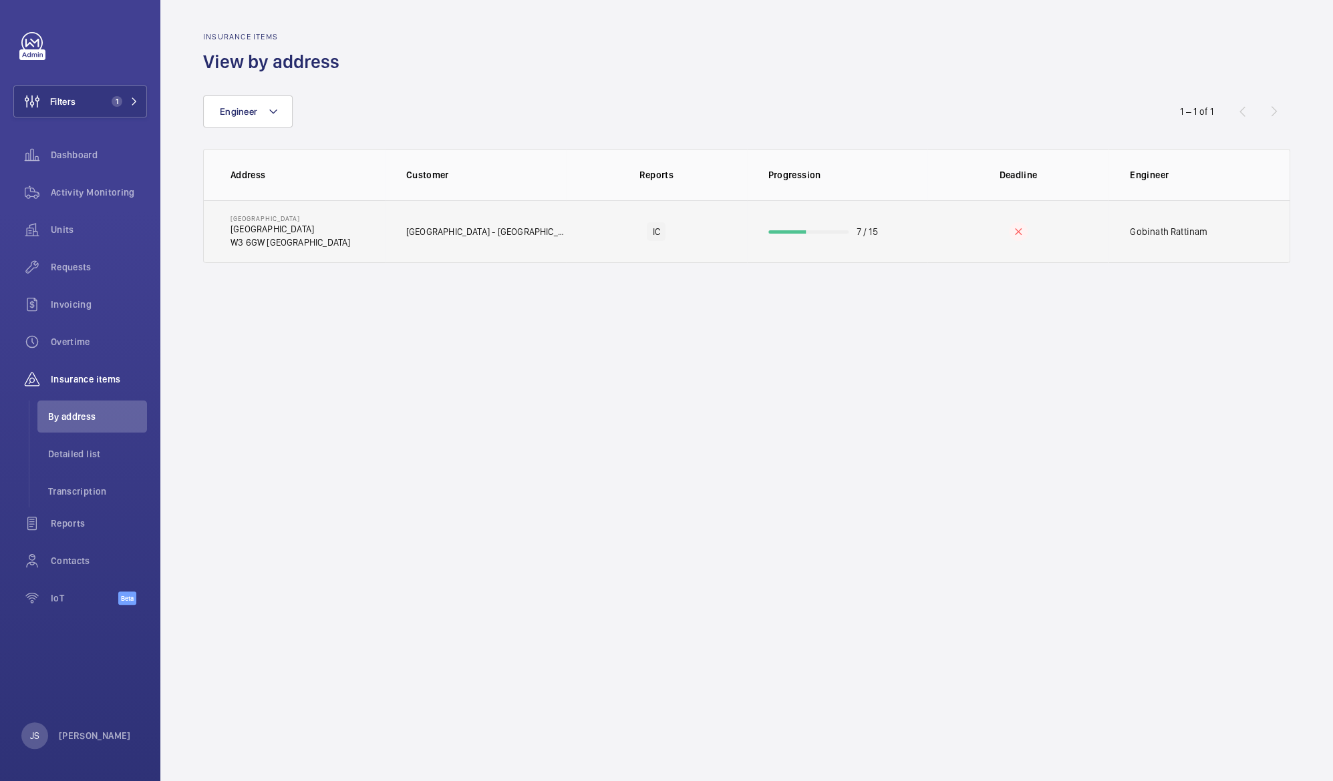
click at [267, 226] on p "The Oaks Shopping Centre" at bounding box center [290, 228] width 120 height 13
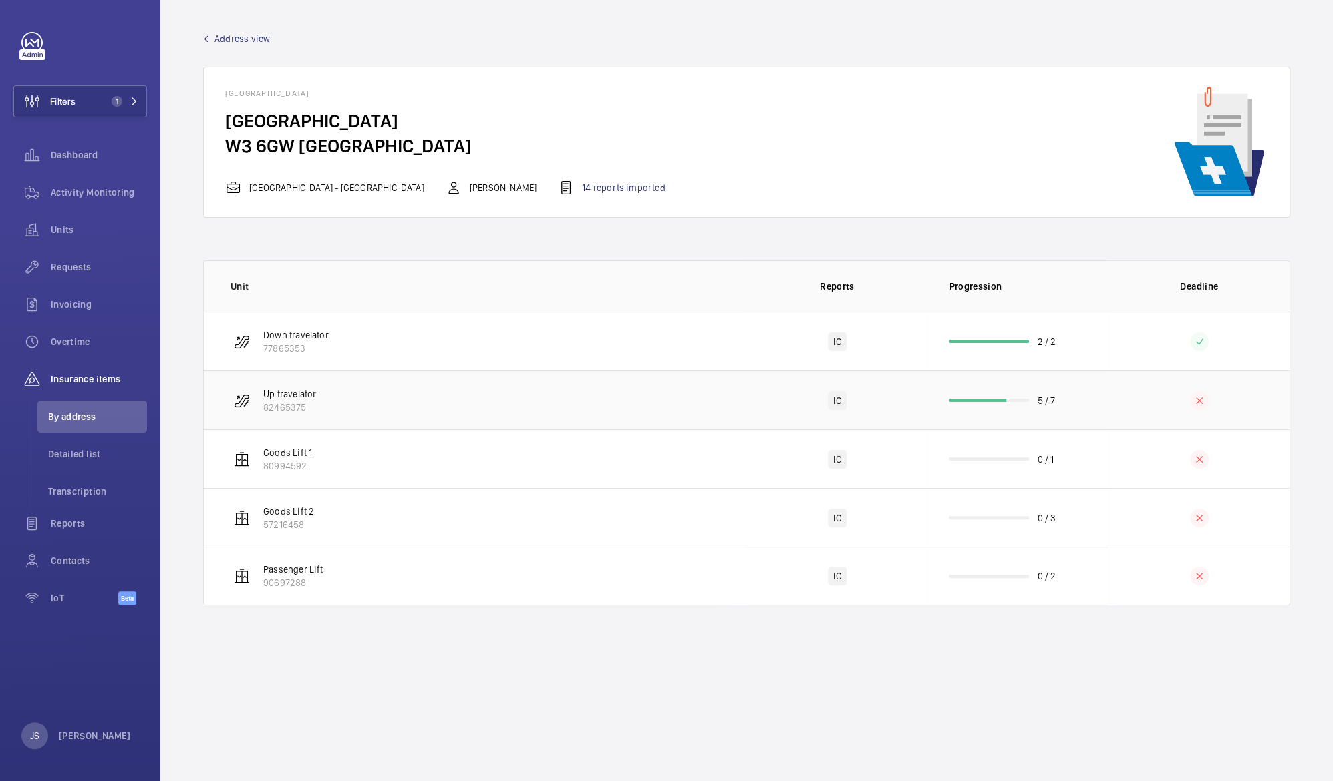
click at [285, 377] on td "Up travelator 82465375" at bounding box center [475, 400] width 543 height 59
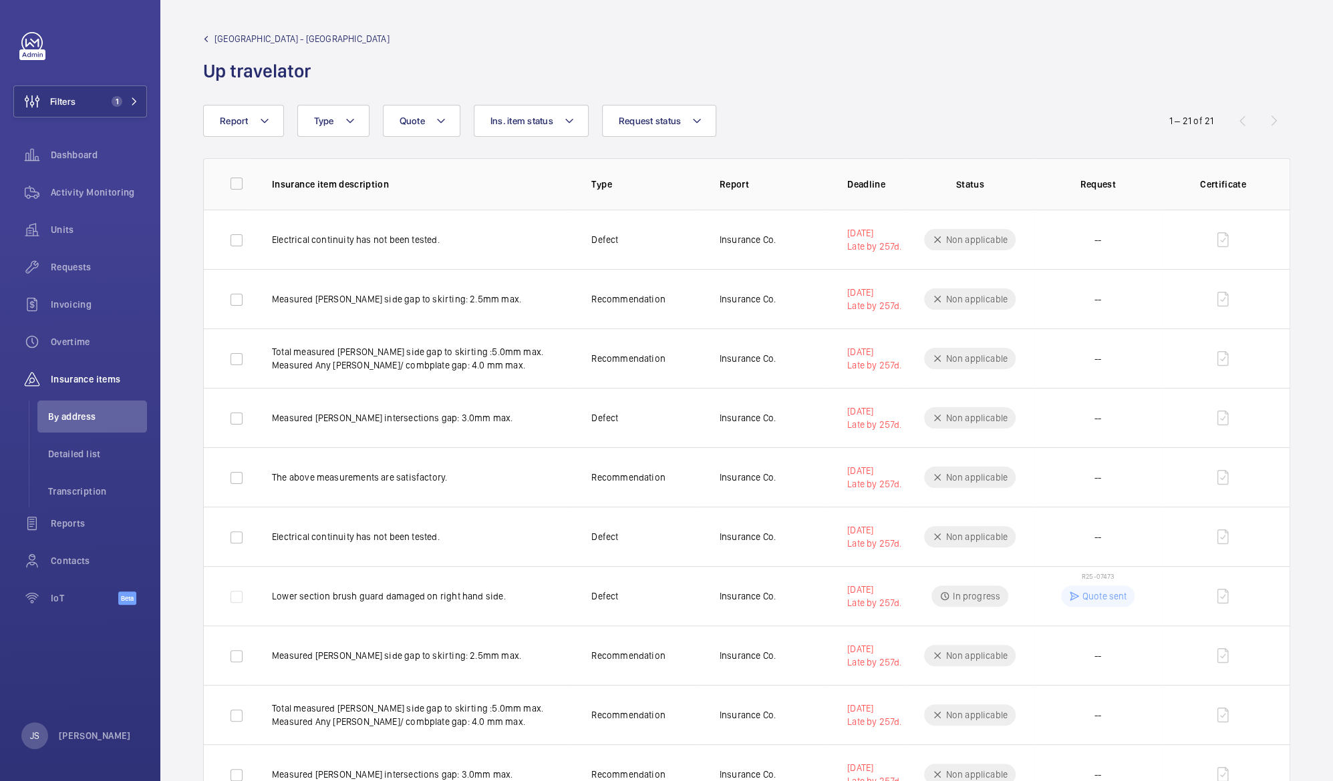
click at [596, 57] on div "The Oaks Shopping Centre - The Oaks Shopping Centre Up travelator" at bounding box center [746, 57] width 1087 height 51
click at [69, 198] on span "Activity Monitoring" at bounding box center [99, 192] width 96 height 13
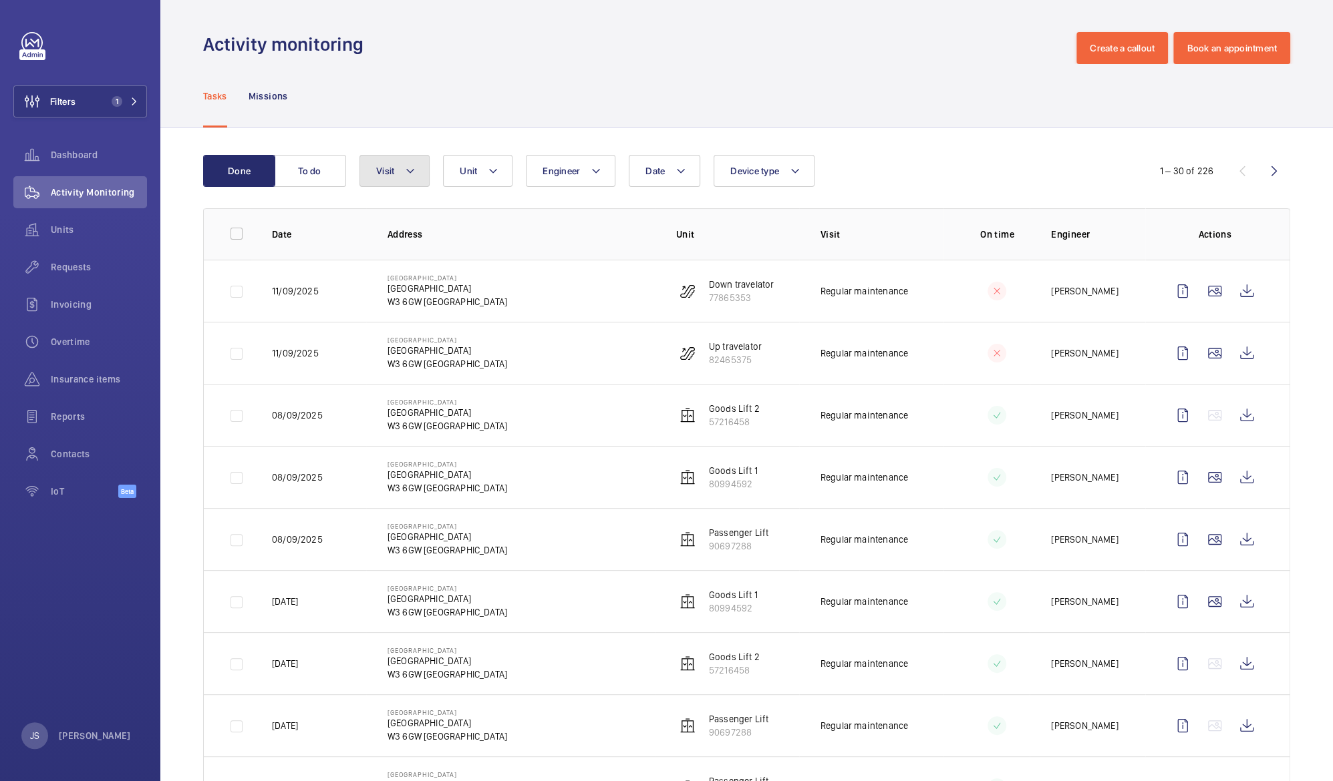
click at [395, 173] on button "Visit" at bounding box center [394, 171] width 70 height 32
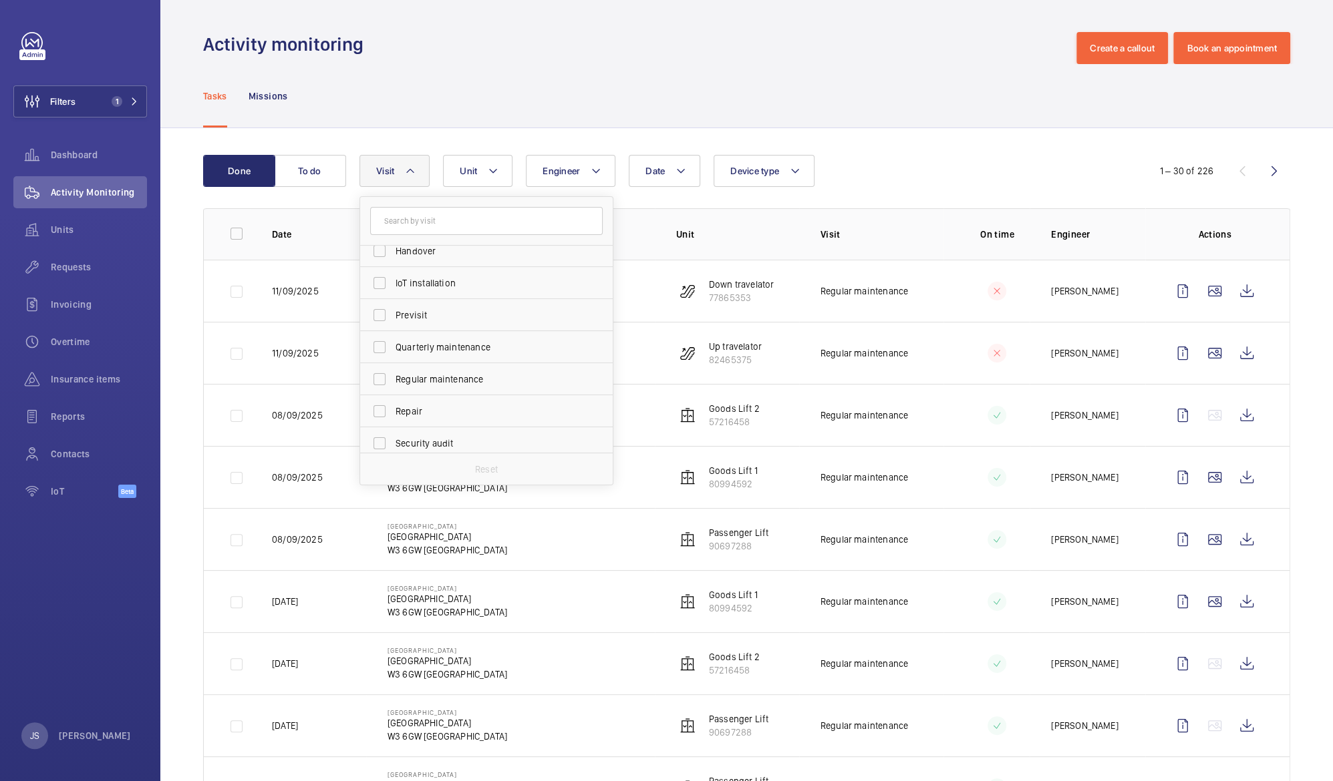
scroll to position [144, 0]
click at [473, 371] on span "Regular maintenance" at bounding box center [487, 373] width 184 height 13
click at [393, 371] on input "Regular maintenance" at bounding box center [379, 374] width 27 height 27
checkbox input "true"
click at [560, 64] on div "Tasks Missions" at bounding box center [746, 95] width 1087 height 63
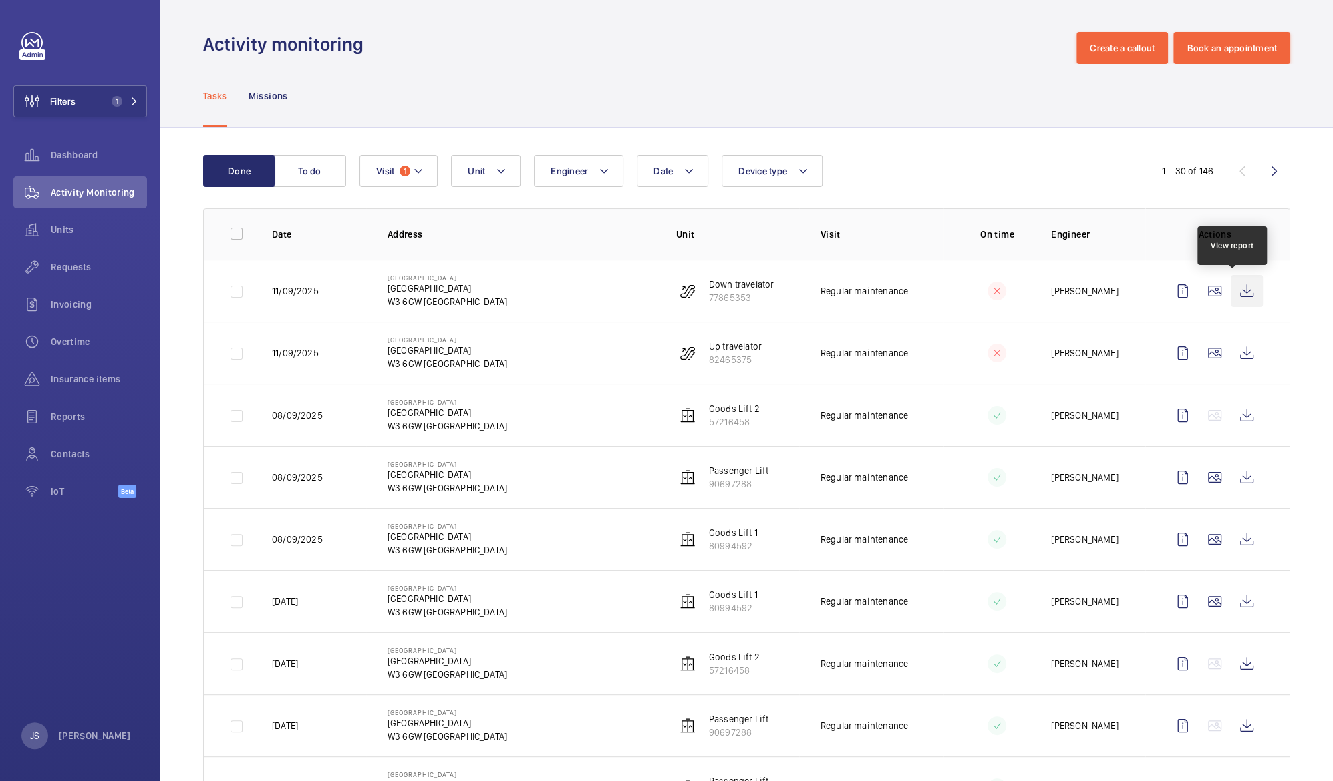
click at [1234, 294] on wm-front-icon-button at bounding box center [1246, 291] width 32 height 32
click at [1236, 354] on wm-front-icon-button at bounding box center [1246, 353] width 32 height 32
click at [1234, 287] on wm-front-icon-button at bounding box center [1246, 291] width 32 height 32
click at [1230, 423] on wm-front-icon-button at bounding box center [1246, 415] width 32 height 32
click at [1234, 477] on wm-front-icon-button at bounding box center [1246, 478] width 32 height 32
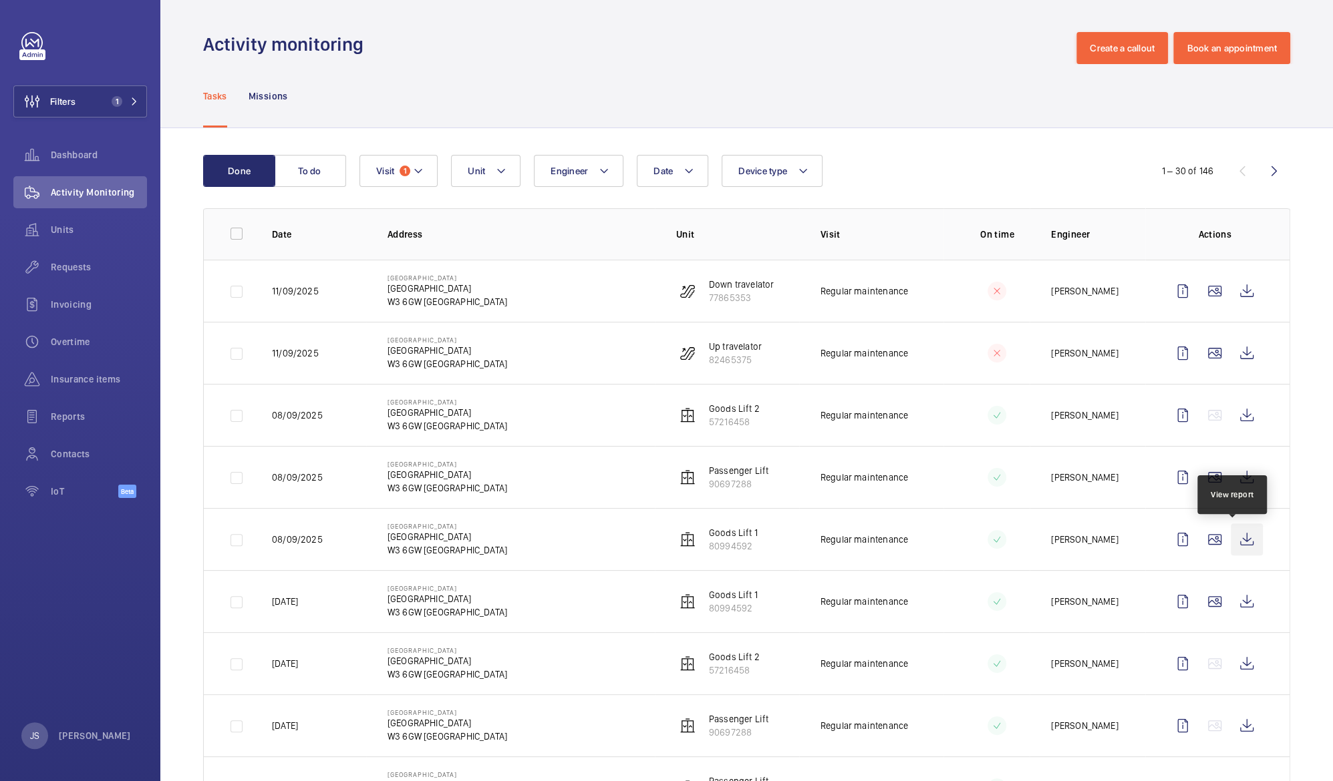
click at [1237, 540] on wm-front-icon-button at bounding box center [1246, 540] width 32 height 32
click at [1230, 663] on wm-front-icon-button at bounding box center [1246, 664] width 32 height 32
click at [1234, 670] on wm-front-icon-button at bounding box center [1246, 664] width 32 height 32
click at [727, 409] on p "Goods Lift 2" at bounding box center [734, 408] width 51 height 13
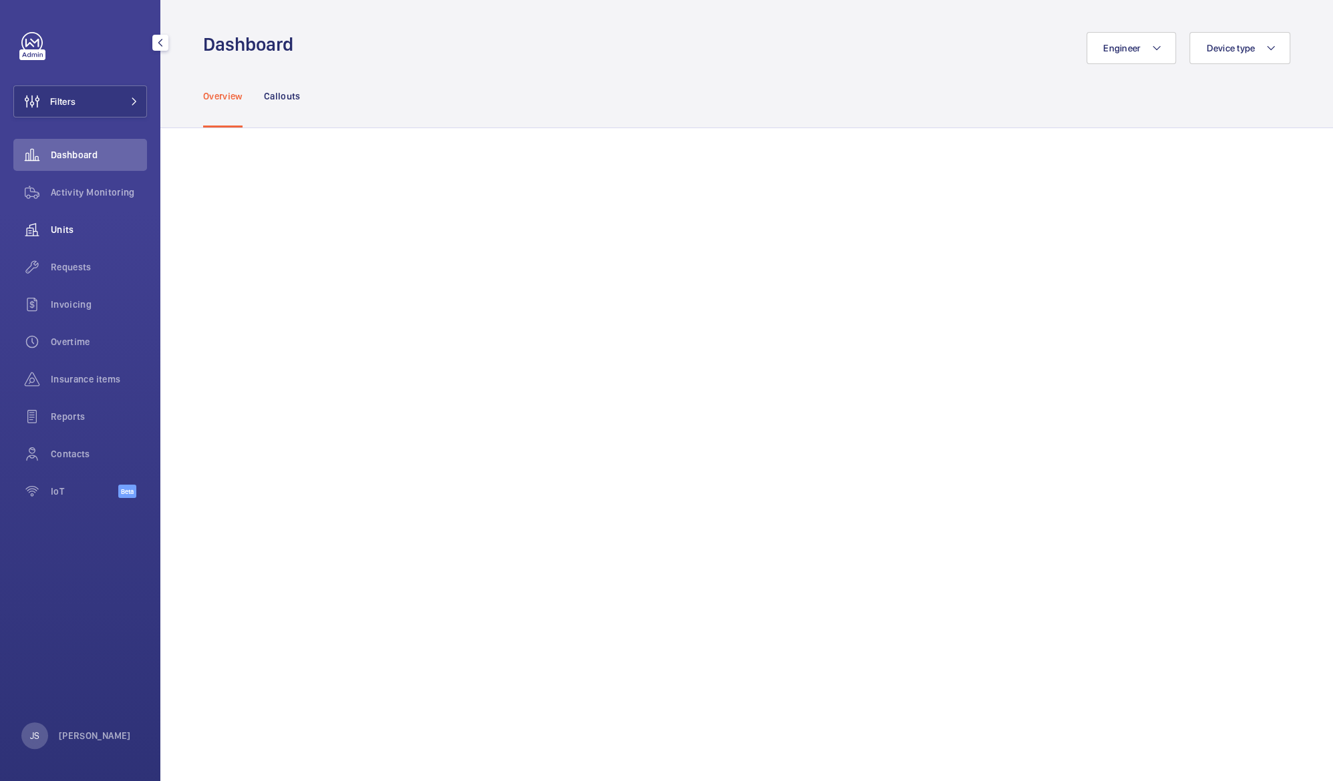
click at [67, 228] on span "Units" at bounding box center [99, 229] width 96 height 13
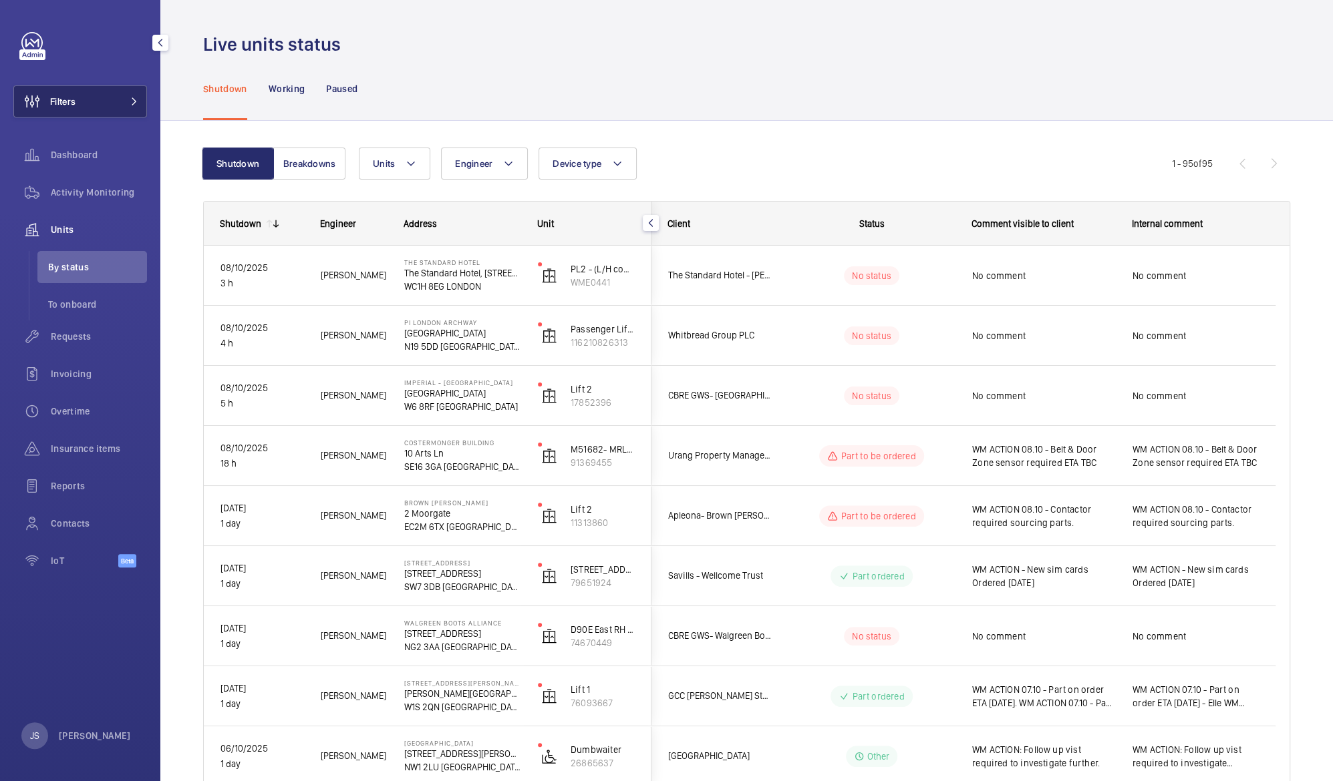
click at [66, 100] on span "Filters" at bounding box center [62, 101] width 25 height 13
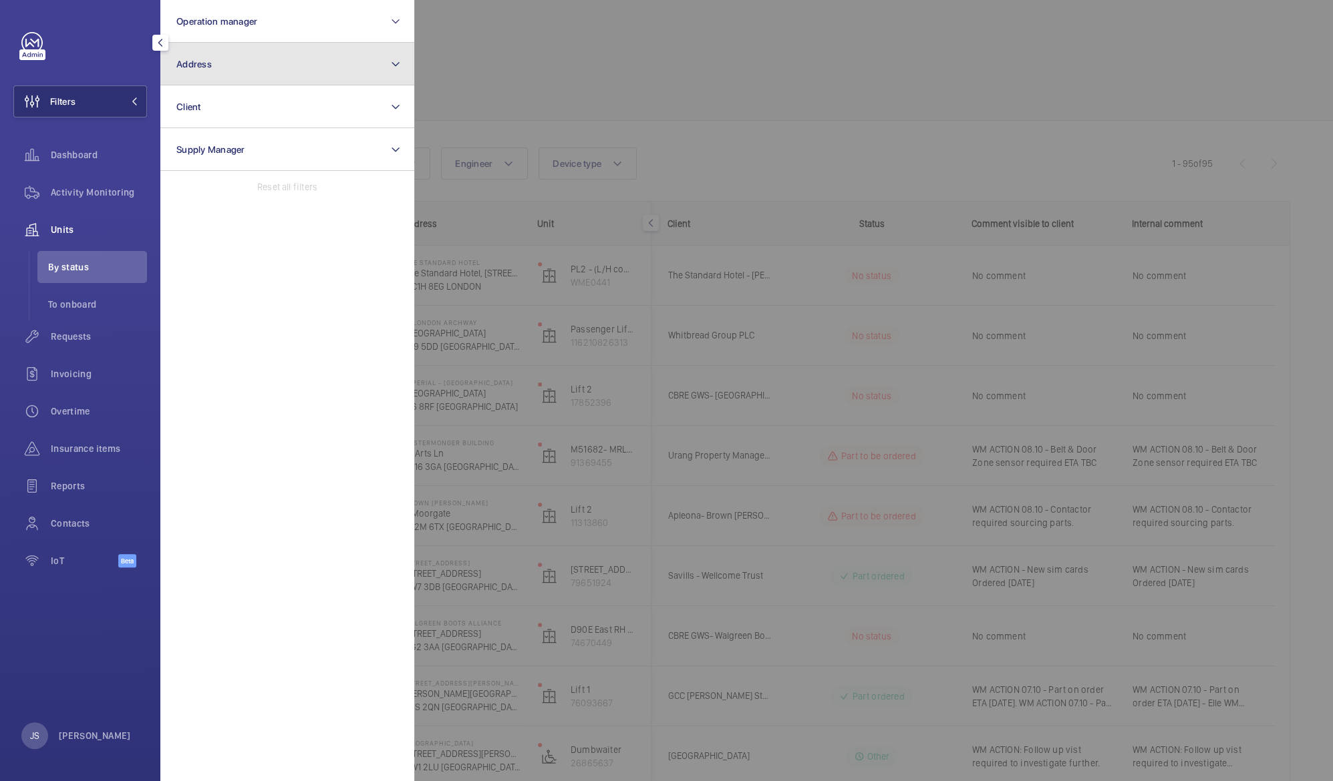
click at [200, 68] on span "Address" at bounding box center [193, 64] width 35 height 11
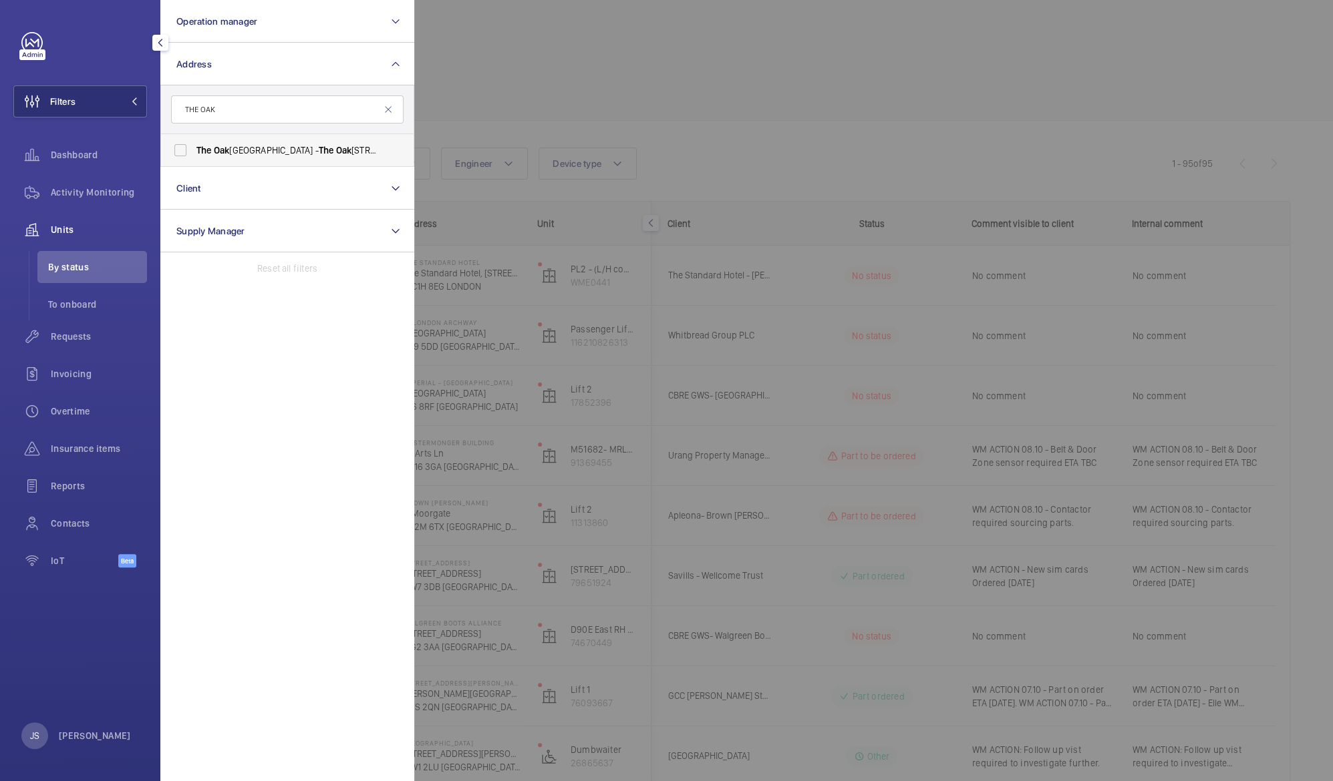
type input "THE OAK"
click at [209, 150] on span "The" at bounding box center [203, 150] width 15 height 11
click at [194, 150] on input "[GEOGRAPHIC_DATA] - [GEOGRAPHIC_DATA]" at bounding box center [180, 150] width 27 height 27
checkbox input "true"
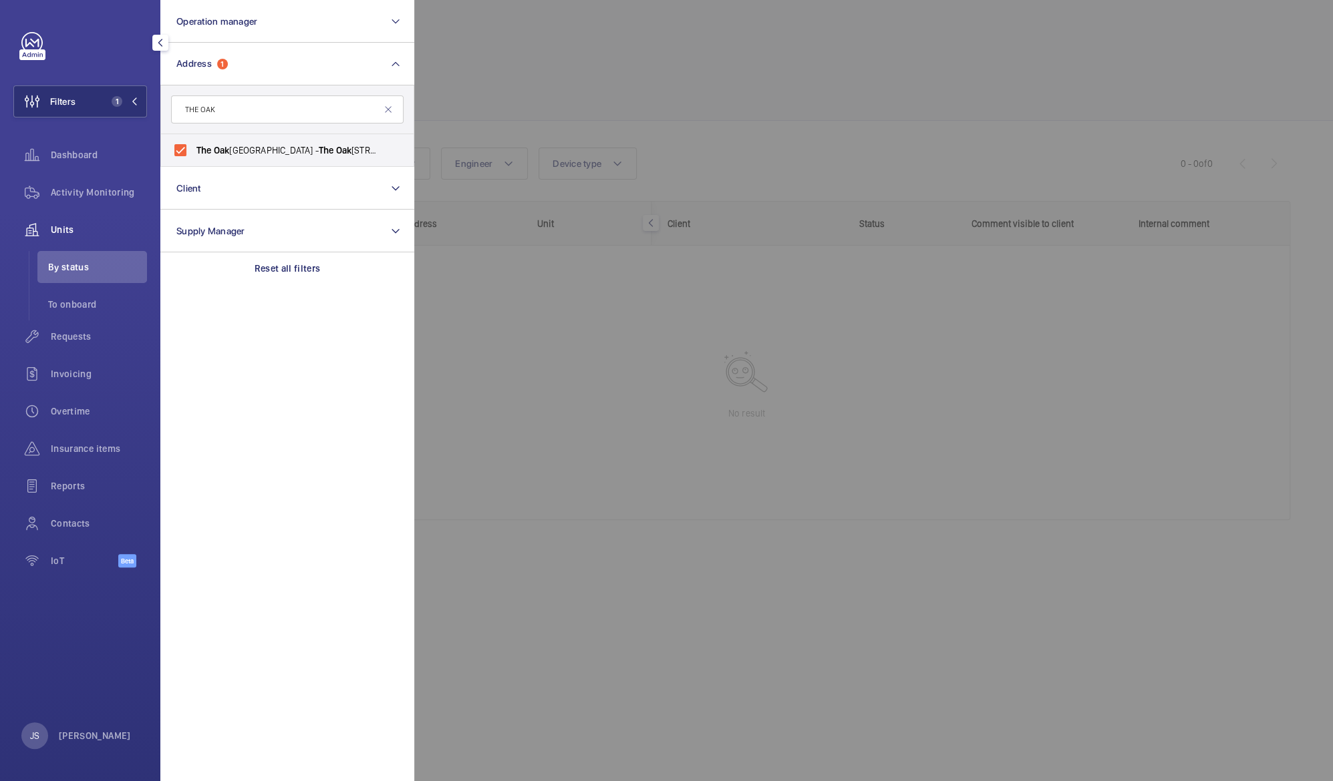
click at [449, 90] on div at bounding box center [1080, 390] width 1333 height 781
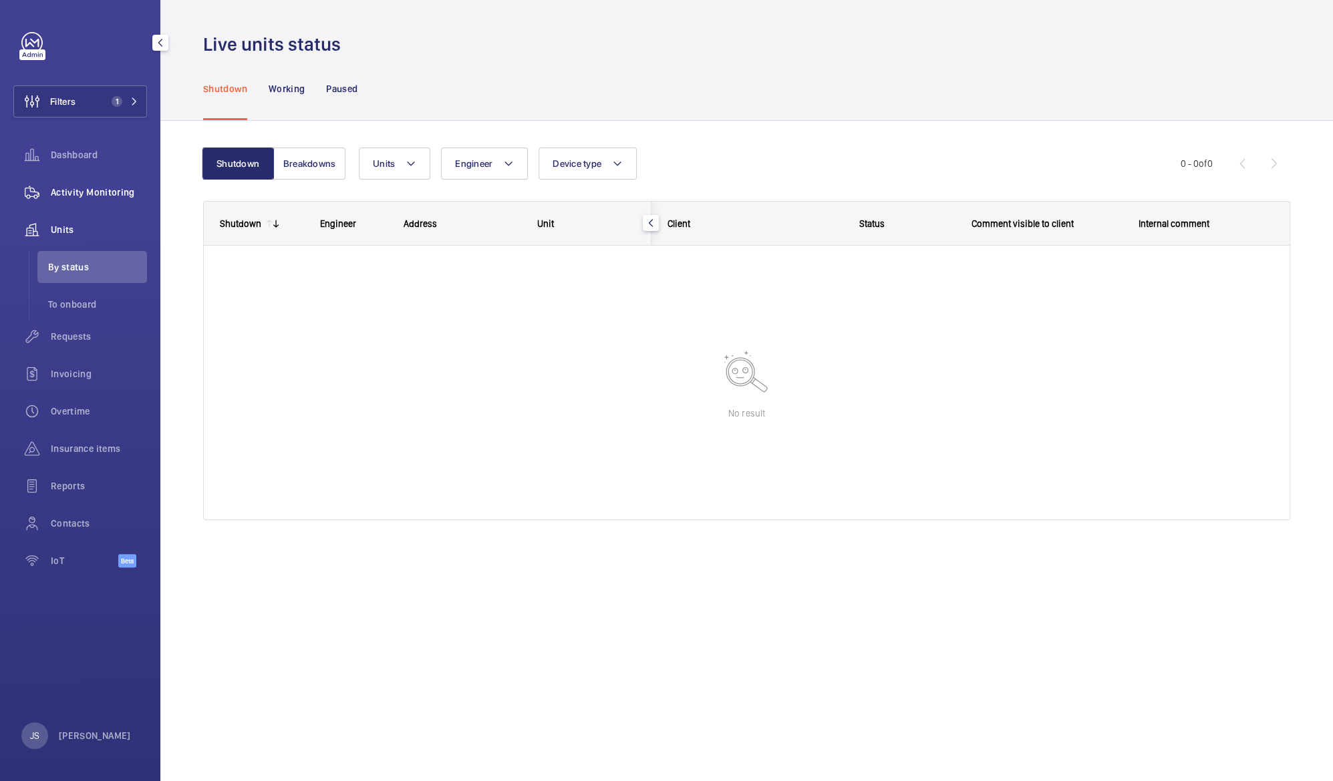
click at [114, 192] on span "Activity Monitoring" at bounding box center [99, 192] width 96 height 13
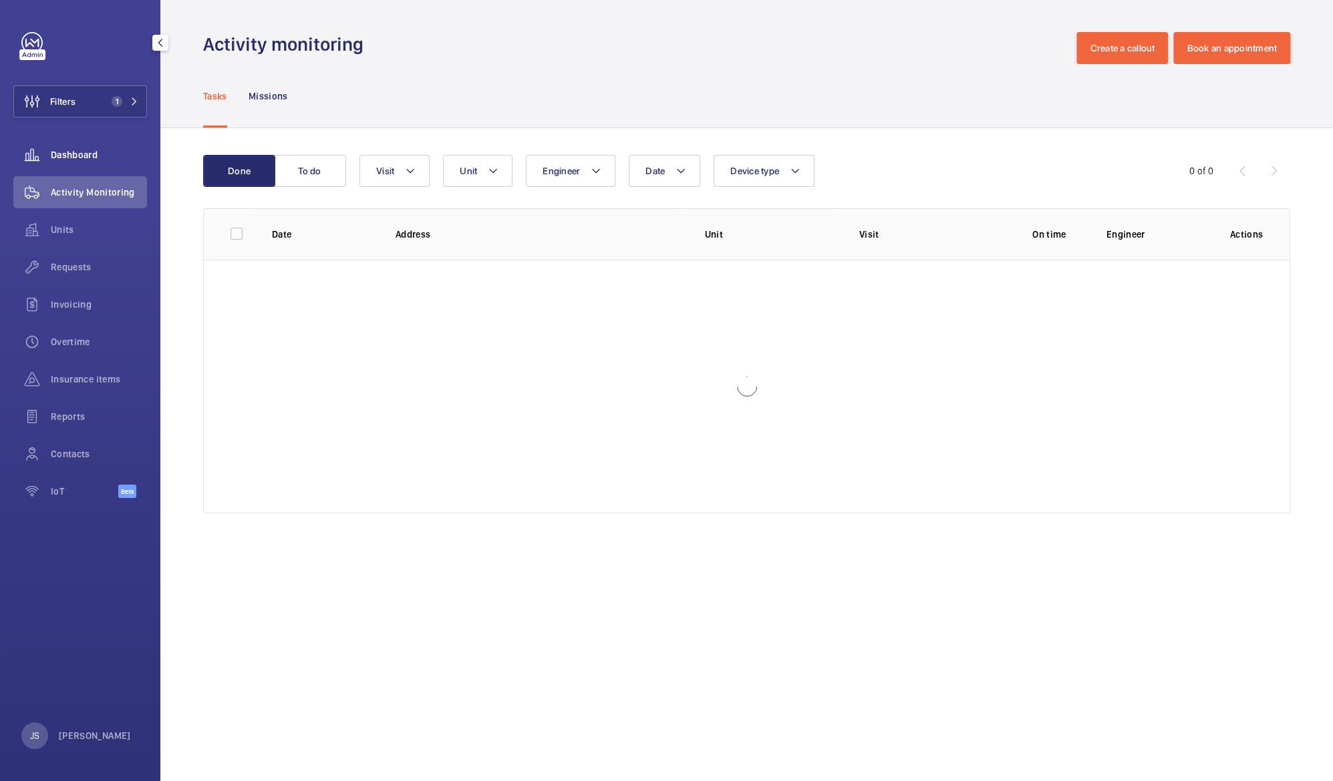
click at [97, 162] on div "Dashboard" at bounding box center [80, 155] width 134 height 32
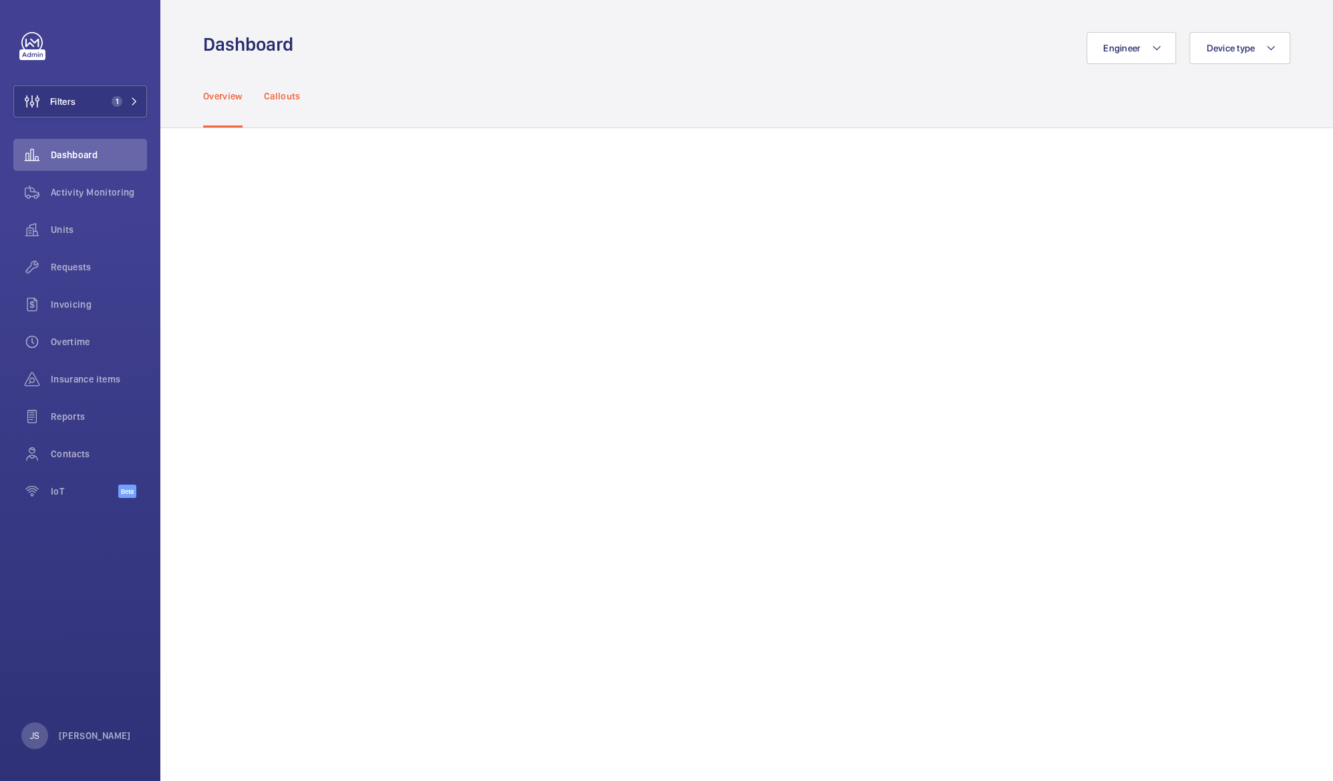
click at [291, 98] on p "Callouts" at bounding box center [282, 96] width 37 height 13
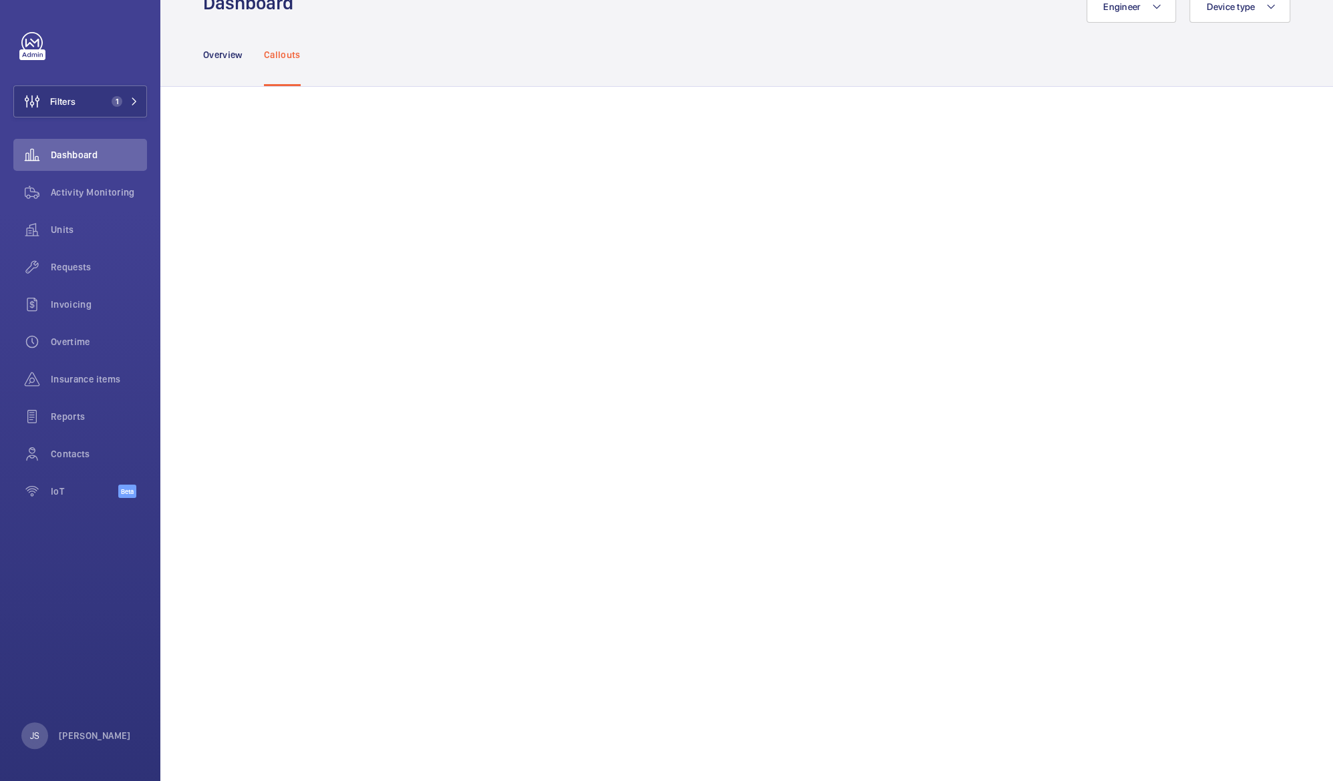
scroll to position [592, 0]
